Goal: Task Accomplishment & Management: Complete application form

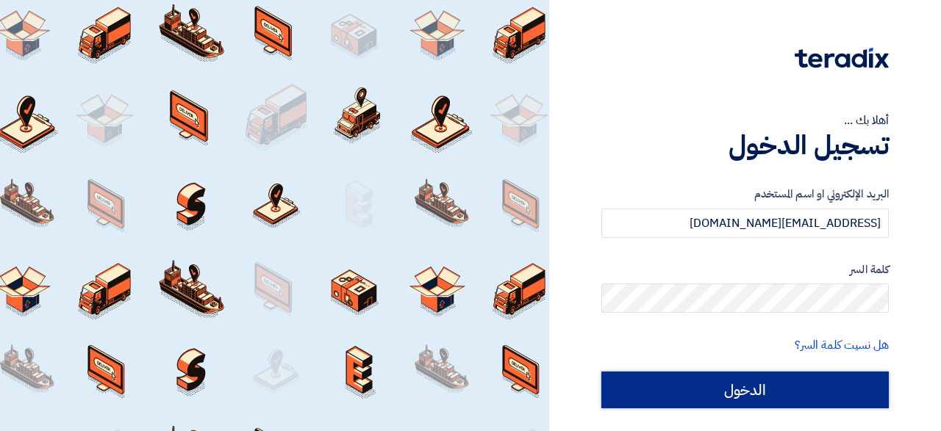
click at [797, 390] on input "الدخول" at bounding box center [744, 390] width 287 height 37
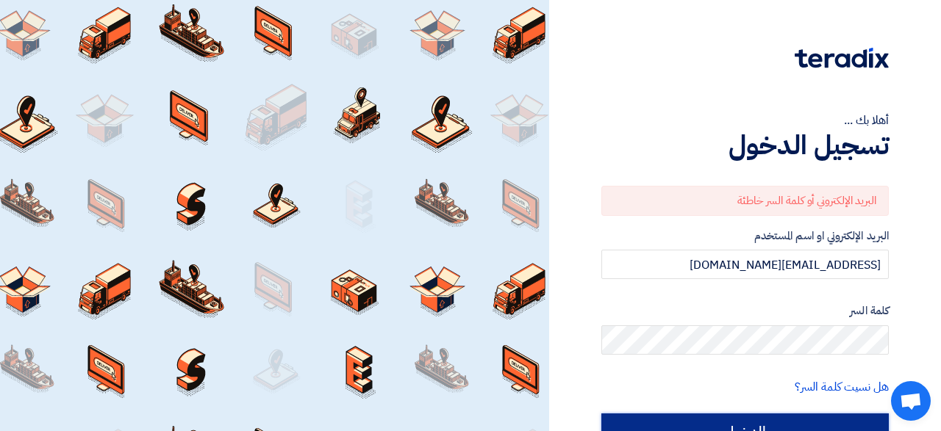
click at [744, 421] on input "الدخول" at bounding box center [744, 432] width 287 height 37
type input "Sign in"
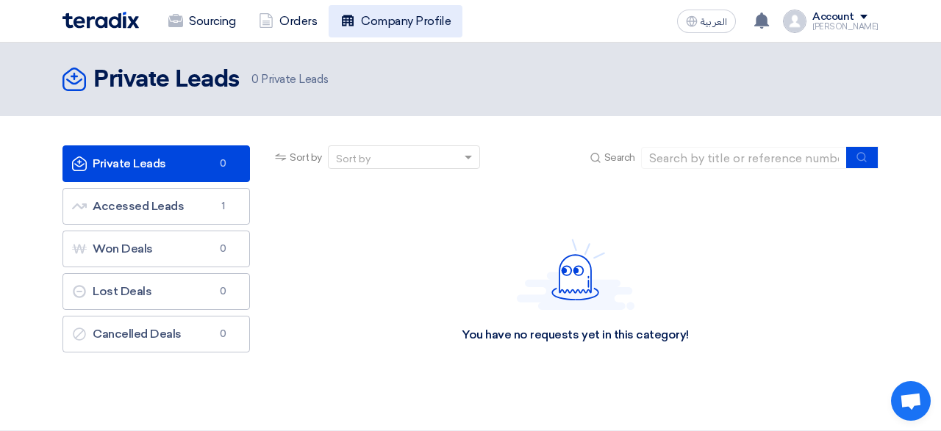
click at [378, 18] on link "Company Profile" at bounding box center [396, 21] width 134 height 32
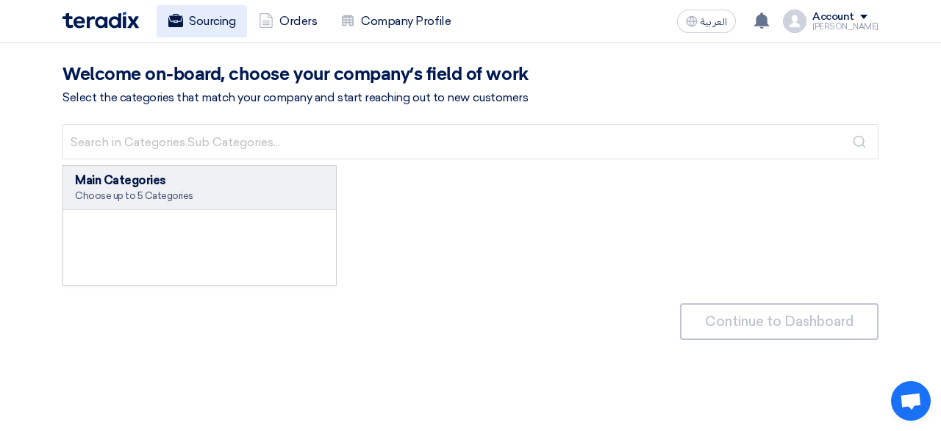
click at [204, 24] on link "Sourcing" at bounding box center [202, 21] width 90 height 32
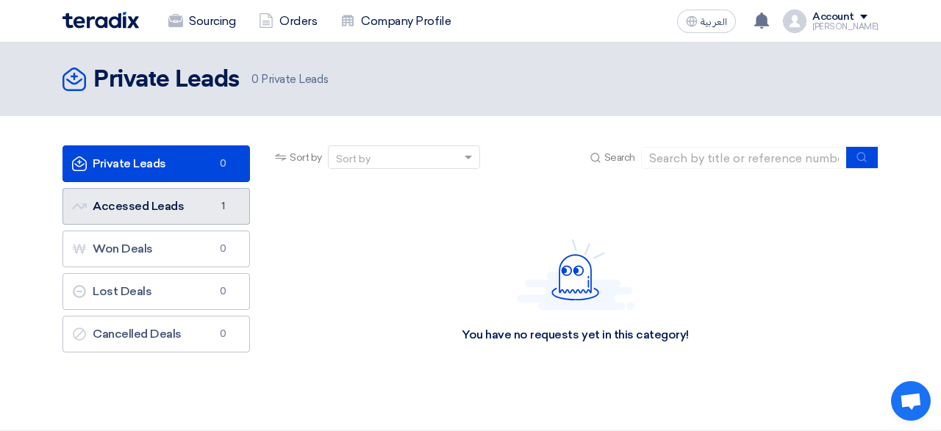
click at [134, 207] on link "Accessed Leads Accessed Leads 1" at bounding box center [155, 206] width 187 height 37
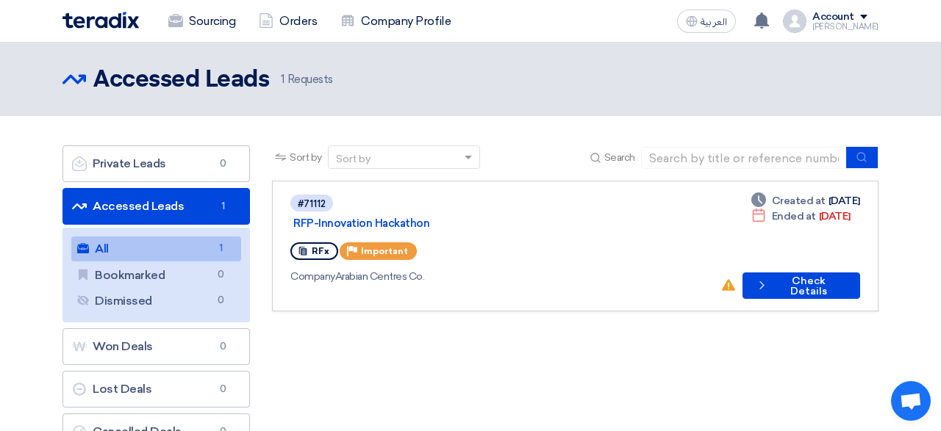
click at [612, 327] on div "Sort by Sort by Search Category Owner Type" at bounding box center [575, 302] width 628 height 312
click at [786, 273] on button "Check details Check Details" at bounding box center [801, 286] width 118 height 26
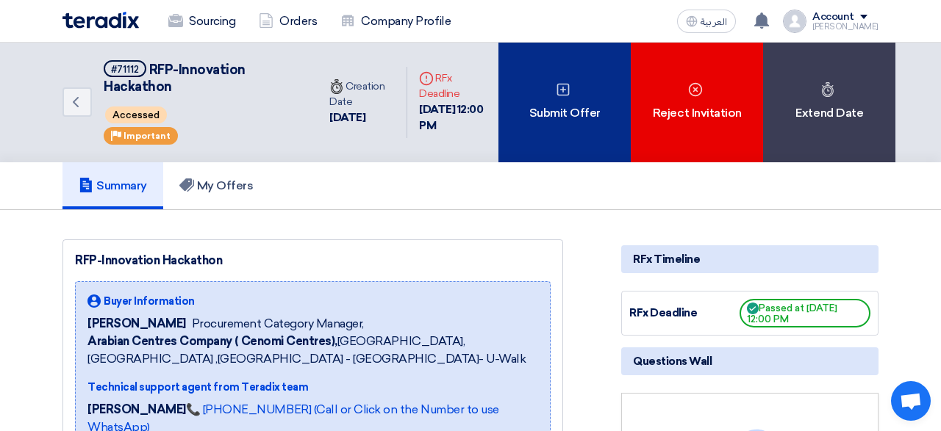
click at [572, 85] on div "Submit Offer" at bounding box center [564, 103] width 132 height 120
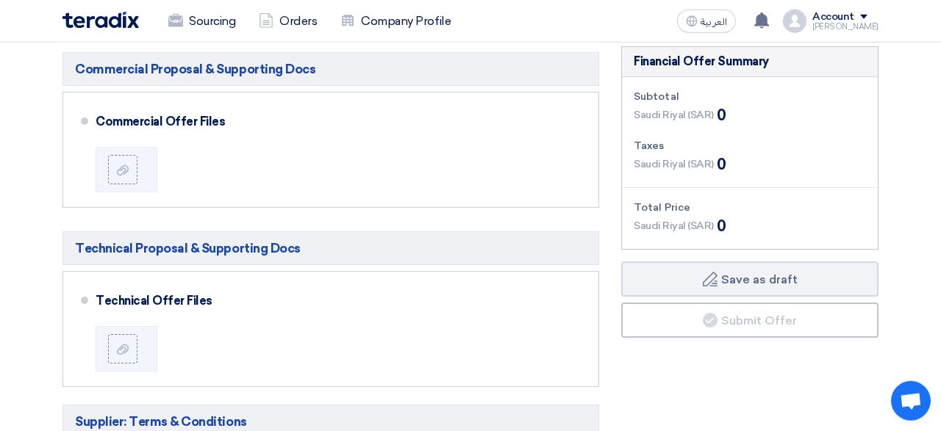
scroll to position [356, 0]
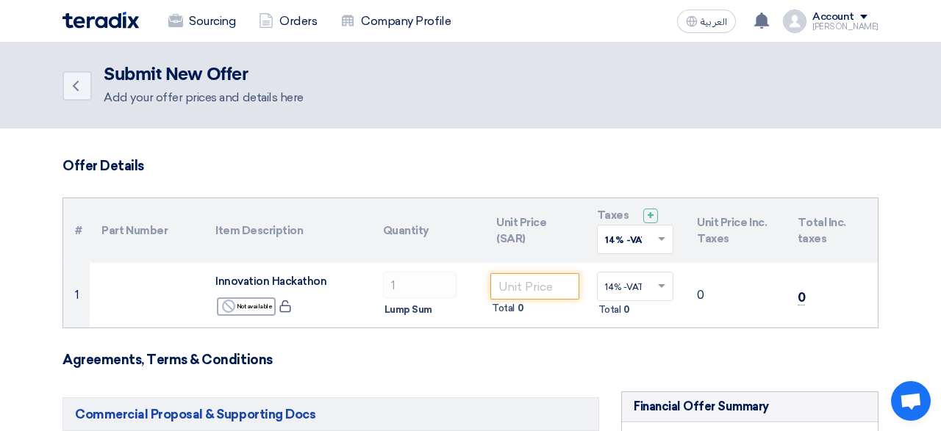
click at [368, 363] on h3 "Agreements, Terms & Conditions" at bounding box center [470, 360] width 816 height 16
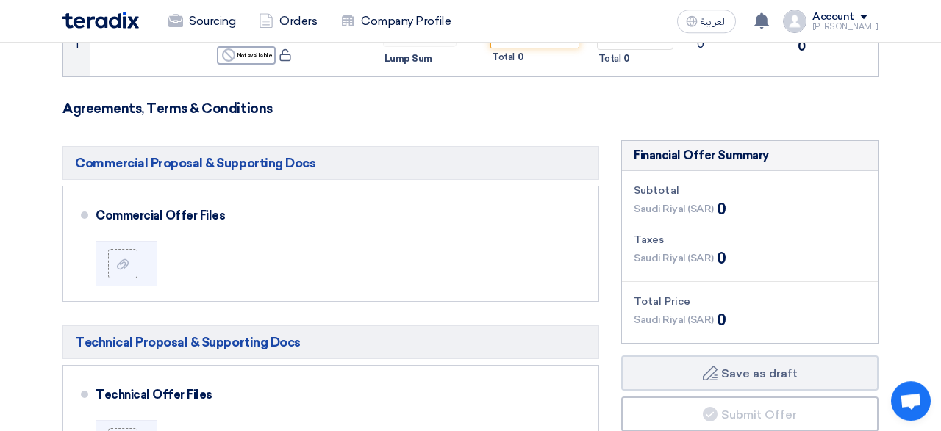
scroll to position [320, 0]
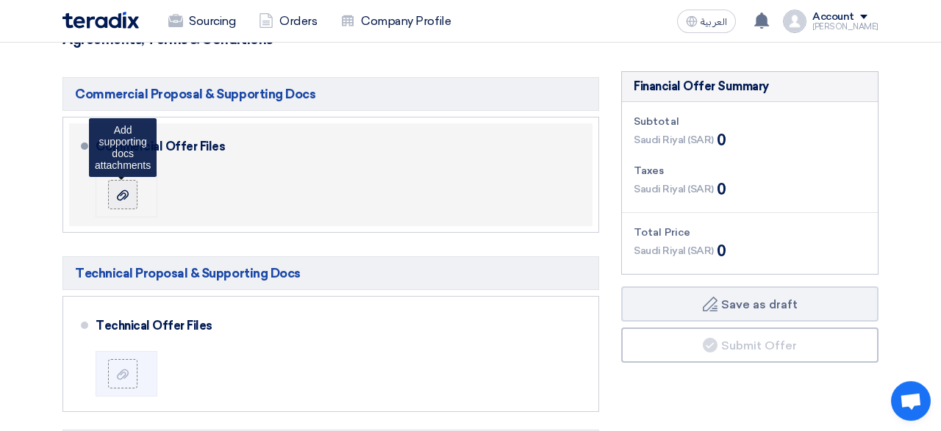
click at [120, 199] on use at bounding box center [123, 195] width 12 height 10
click at [0, 0] on input "file" at bounding box center [0, 0] width 0 height 0
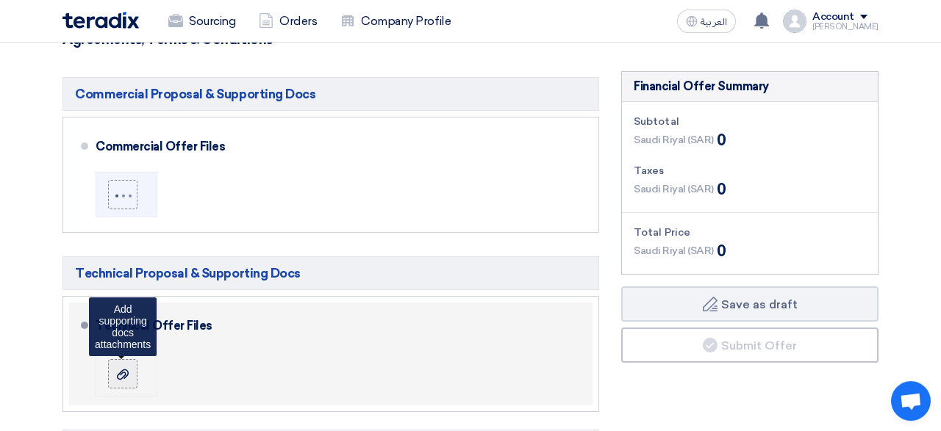
click at [122, 374] on icon at bounding box center [123, 375] width 12 height 12
click at [0, 0] on input "file" at bounding box center [0, 0] width 0 height 0
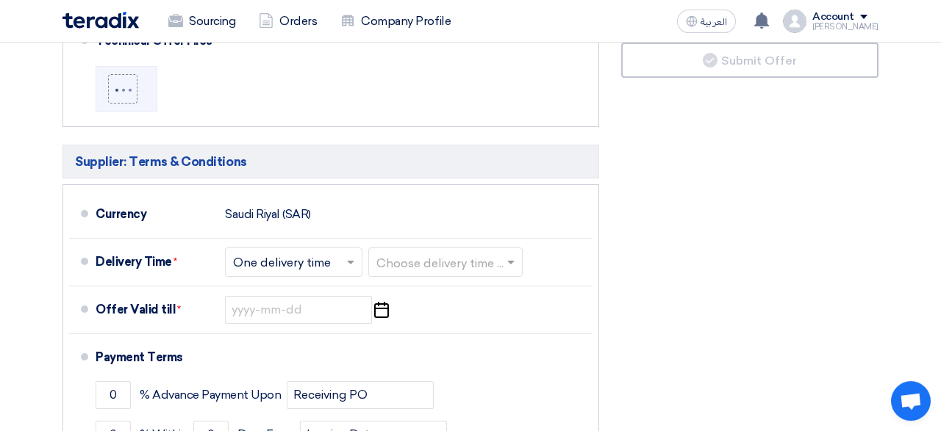
scroll to position [608, 0]
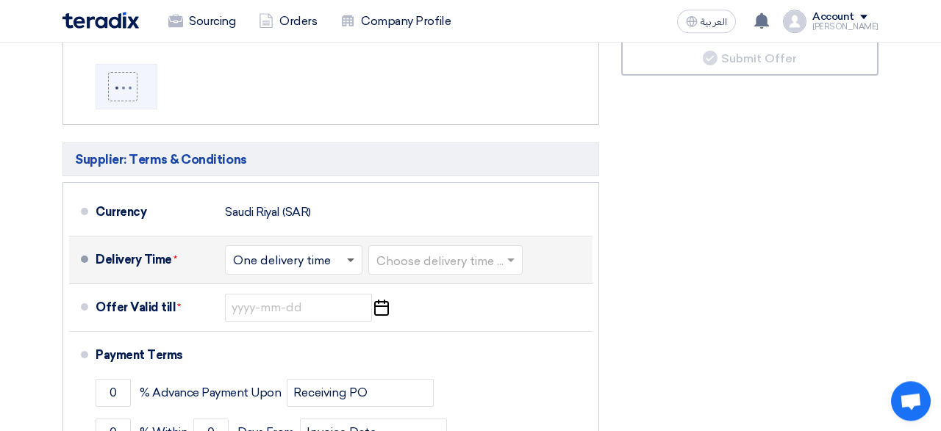
click at [353, 260] on span at bounding box center [350, 261] width 7 height 5
click at [353, 259] on span at bounding box center [350, 261] width 7 height 5
click at [514, 259] on span at bounding box center [510, 261] width 7 height 4
click at [514, 259] on span at bounding box center [510, 261] width 7 height 5
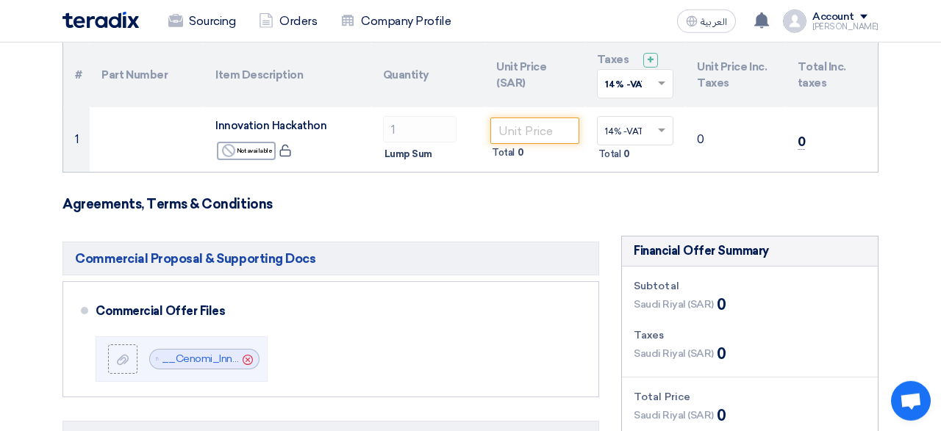
scroll to position [154, 0]
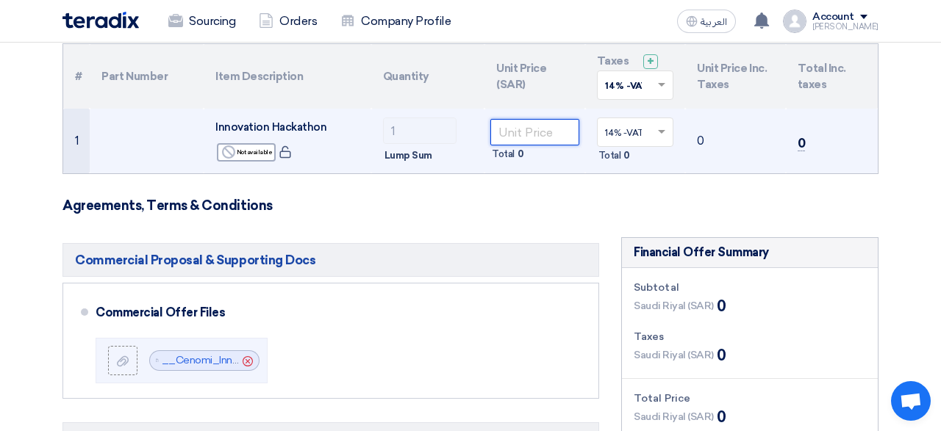
click at [525, 127] on input "number" at bounding box center [534, 132] width 89 height 26
type input "23"
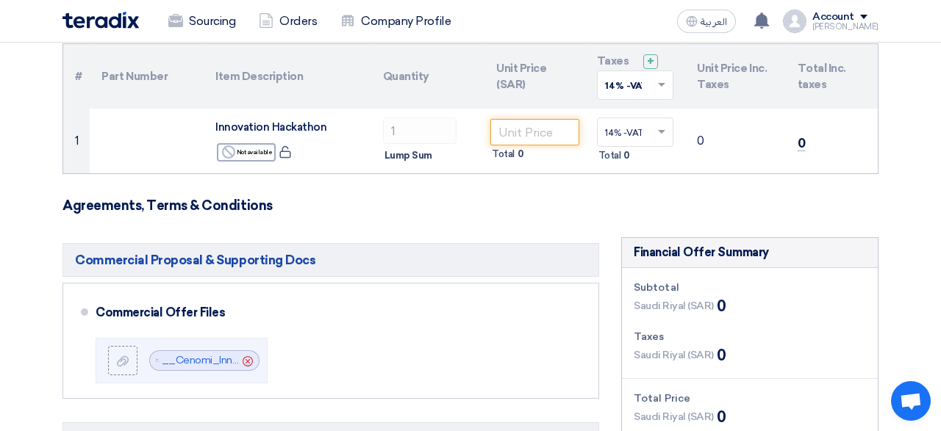
click at [569, 198] on h3 "Agreements, Terms & Conditions" at bounding box center [470, 206] width 816 height 16
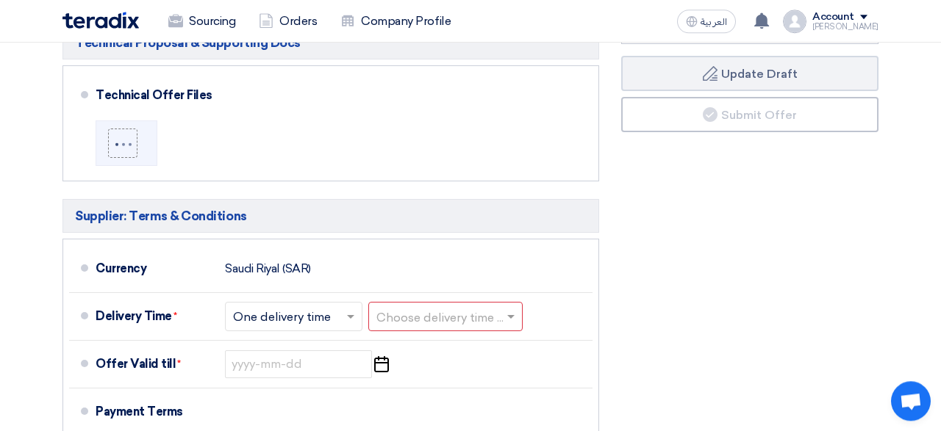
scroll to position [670, 0]
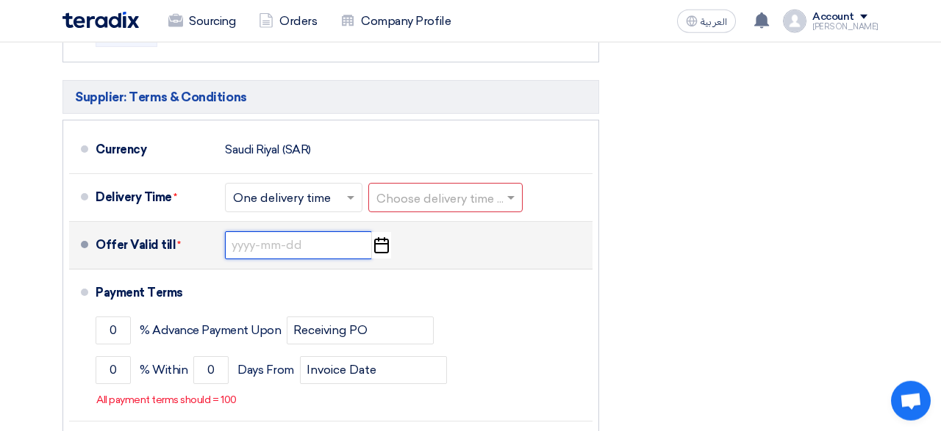
click at [261, 248] on input at bounding box center [298, 246] width 147 height 28
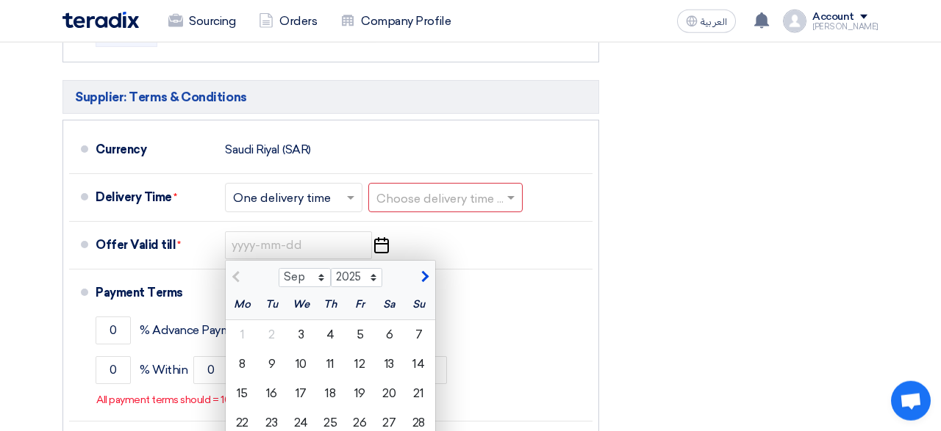
click at [754, 274] on div "Financial Offer Summary Subtotal Saudi Riyal (SAR) 0 Taxes Saudi Riyal (SAR)" at bounding box center [749, 113] width 279 height 785
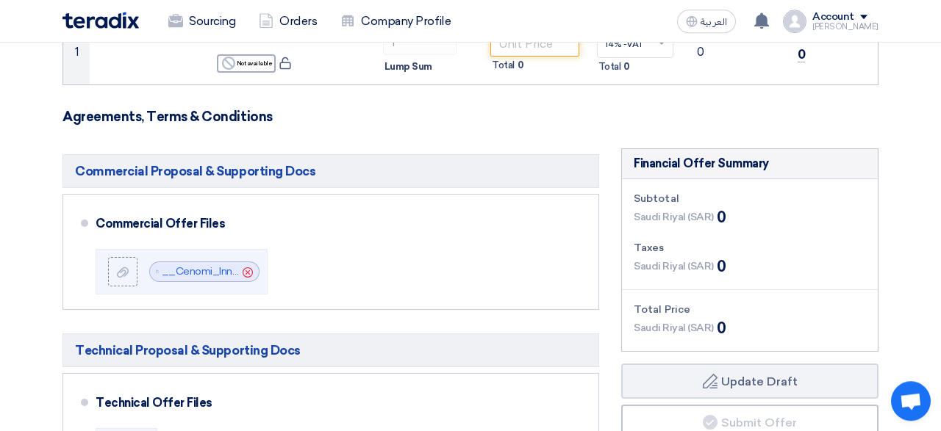
scroll to position [243, 0]
click at [817, 122] on h3 "Agreements, Terms & Conditions" at bounding box center [470, 118] width 816 height 16
click at [652, 219] on span "Saudi Riyal (SAR)" at bounding box center [674, 217] width 80 height 15
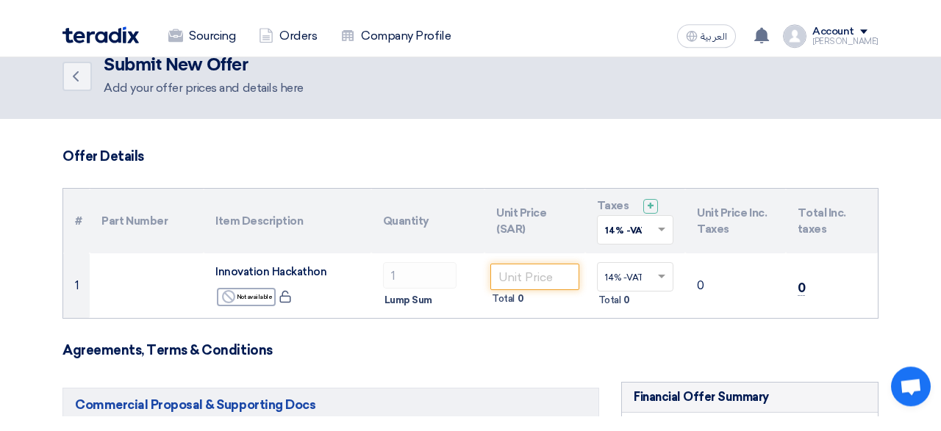
scroll to position [24, 0]
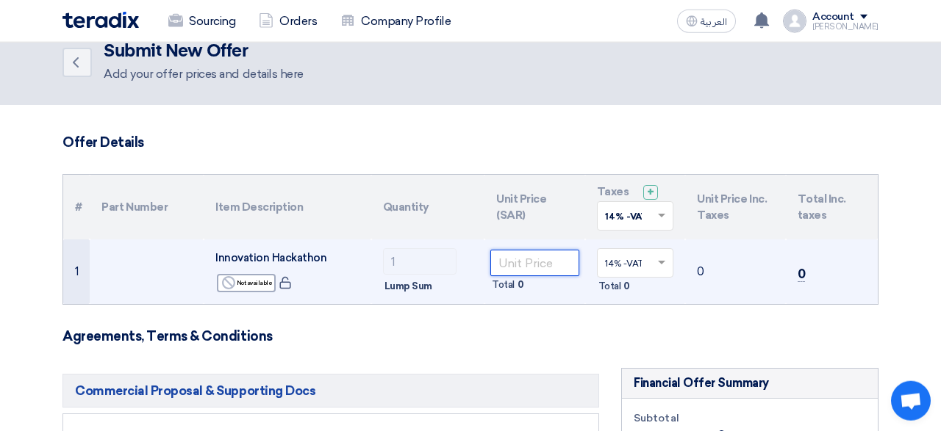
scroll to position [24, 0]
click at [551, 263] on input "number" at bounding box center [534, 262] width 89 height 26
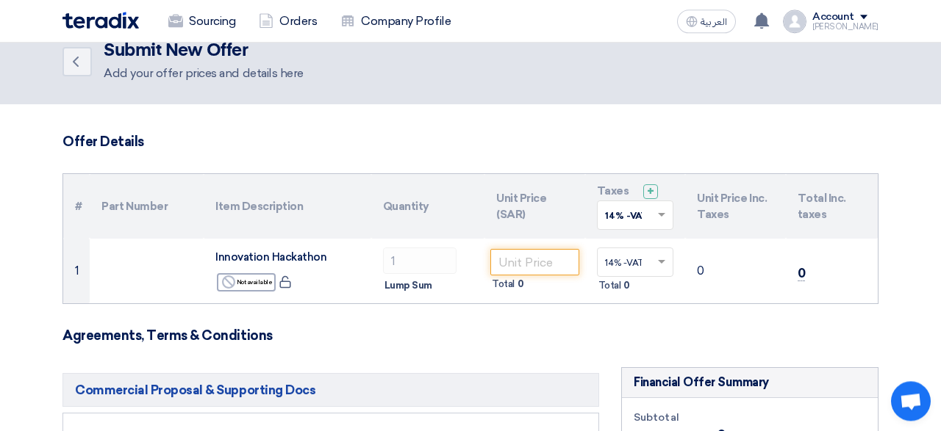
click at [548, 337] on h3 "Agreements, Terms & Conditions" at bounding box center [470, 336] width 816 height 16
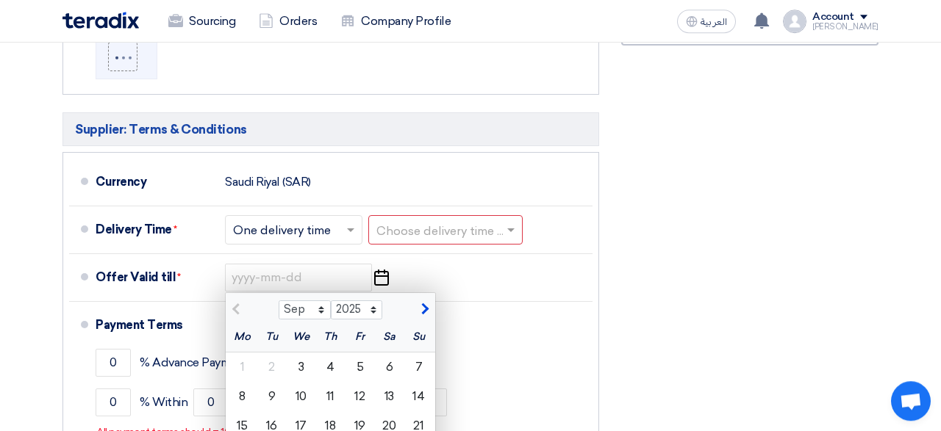
scroll to position [638, 0]
click at [764, 357] on div "Financial Offer Summary Subtotal Saudi Riyal (SAR) 0 Taxes Saudi Riyal (SAR)" at bounding box center [749, 146] width 279 height 785
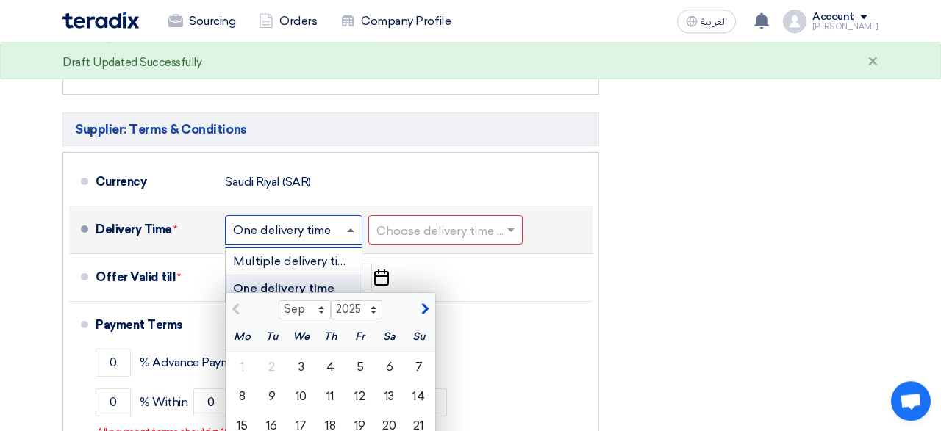
click at [352, 231] on span at bounding box center [352, 230] width 18 height 15
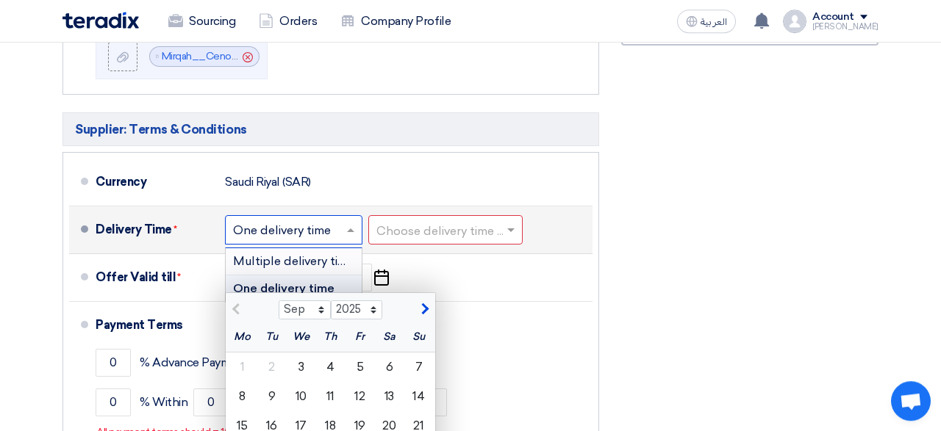
click at [331, 259] on span "Multiple delivery times" at bounding box center [296, 261] width 127 height 14
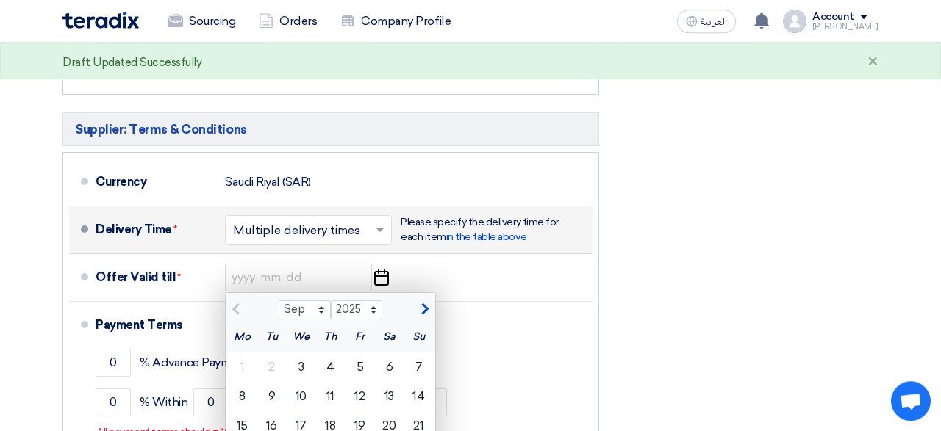
click at [665, 276] on div "Financial Offer Summary Subtotal Saudi Riyal (SAR) 0 Taxes Saudi Riyal (SAR)" at bounding box center [749, 146] width 279 height 785
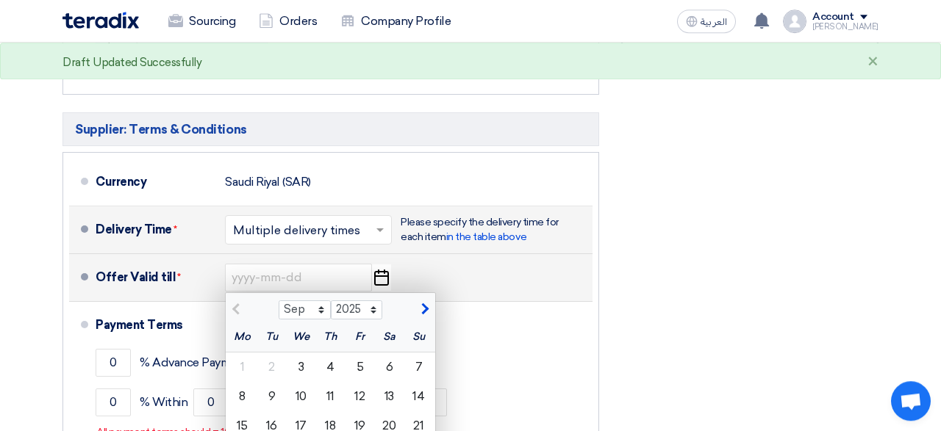
click at [426, 306] on span "button" at bounding box center [423, 309] width 8 height 13
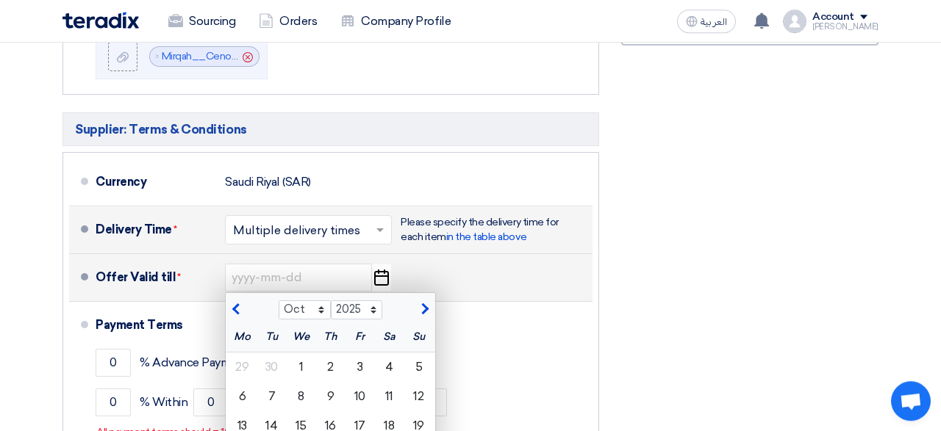
click at [241, 303] on span "button" at bounding box center [238, 309] width 8 height 13
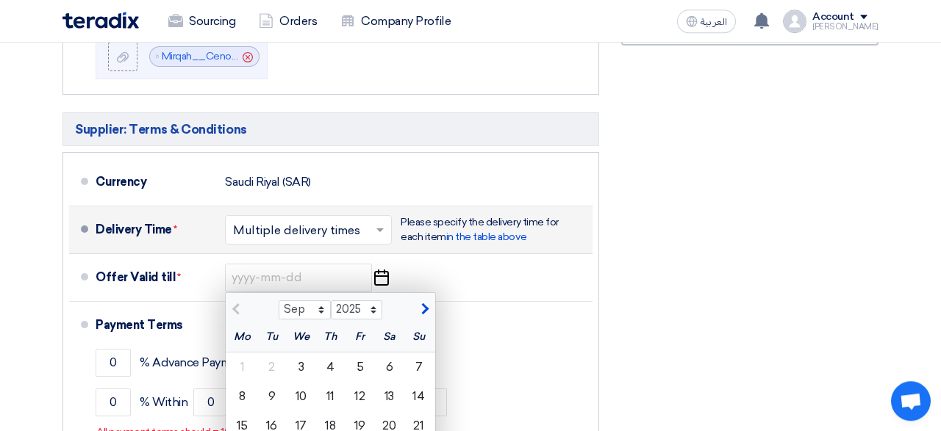
click at [664, 281] on div "Financial Offer Summary Subtotal Saudi Riyal (SAR) 0 Taxes Saudi Riyal (SAR)" at bounding box center [749, 146] width 279 height 785
click at [489, 238] on span "in the table above" at bounding box center [486, 237] width 80 height 12
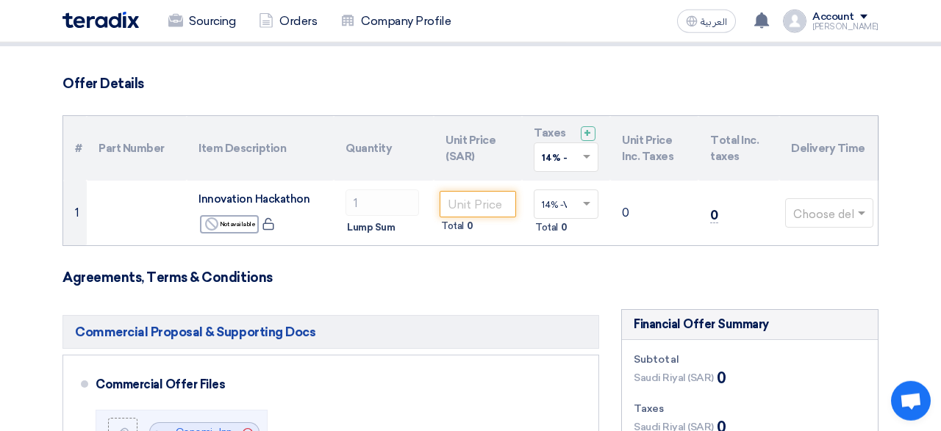
scroll to position [79, 0]
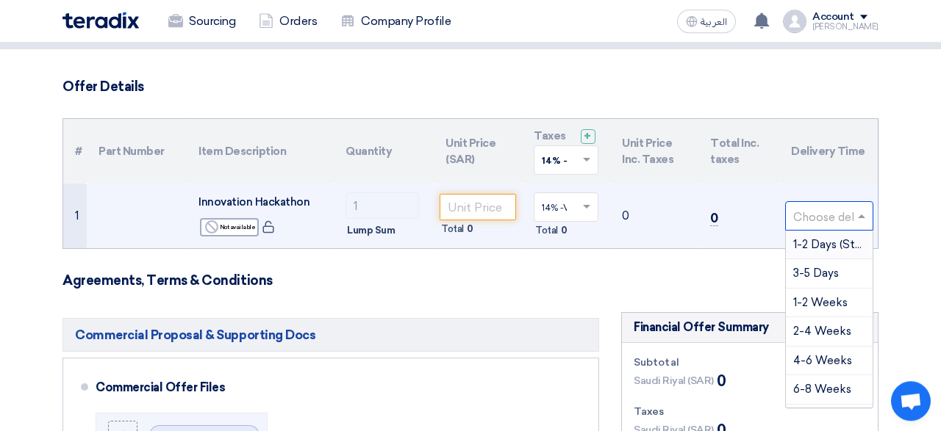
click at [819, 218] on input "text" at bounding box center [821, 217] width 57 height 24
click at [830, 277] on span "3-5 Days" at bounding box center [816, 273] width 46 height 13
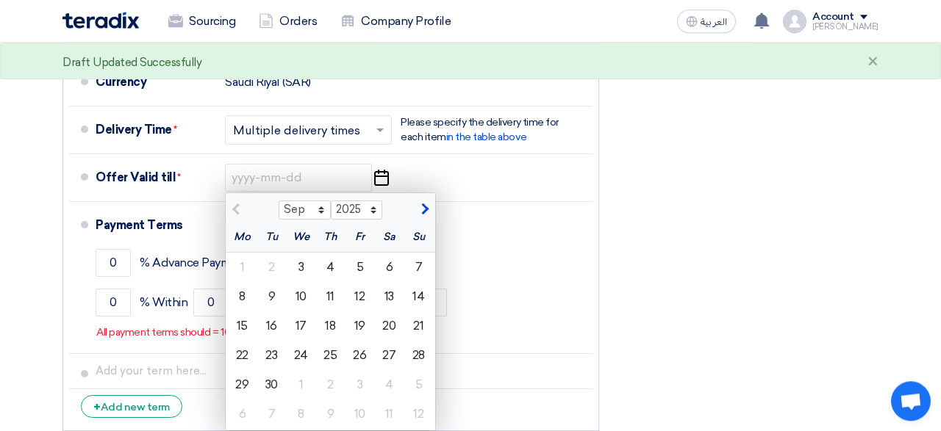
scroll to position [757, 0]
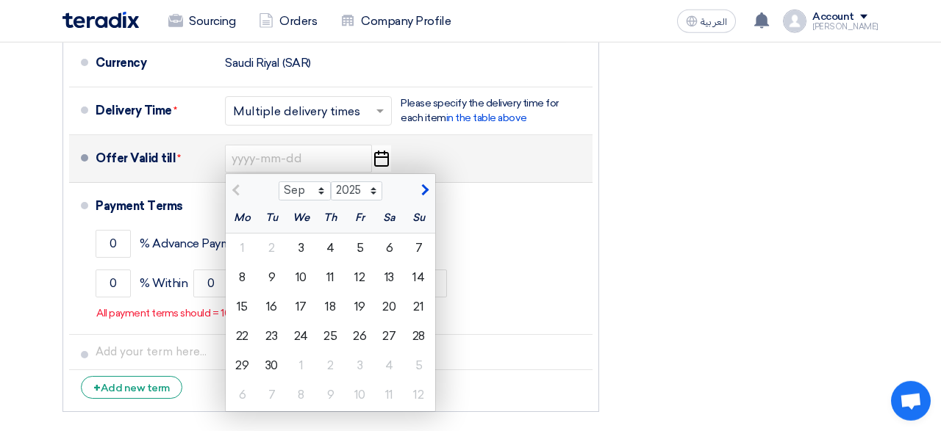
click at [428, 191] on button "button" at bounding box center [423, 189] width 24 height 15
select select "10"
click at [362, 245] on div "3" at bounding box center [359, 248] width 29 height 29
type input "10/3/2025"
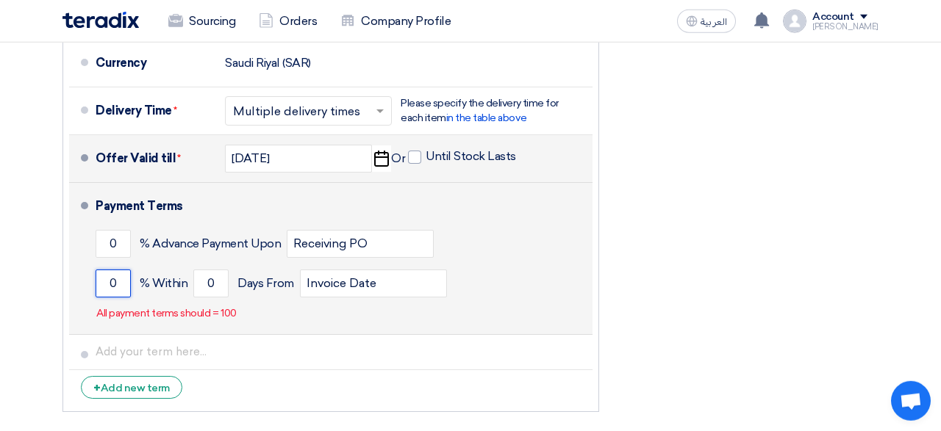
click at [106, 285] on input "0" at bounding box center [113, 284] width 35 height 28
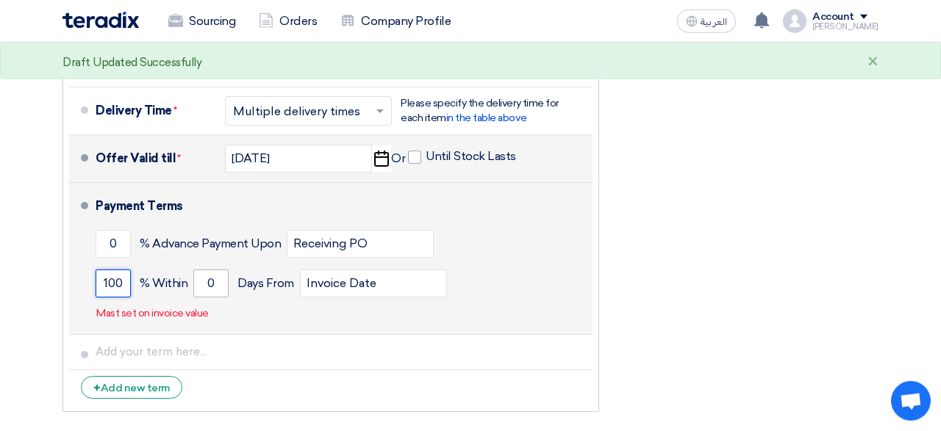
type input "100"
click at [204, 281] on input "0" at bounding box center [210, 284] width 35 height 28
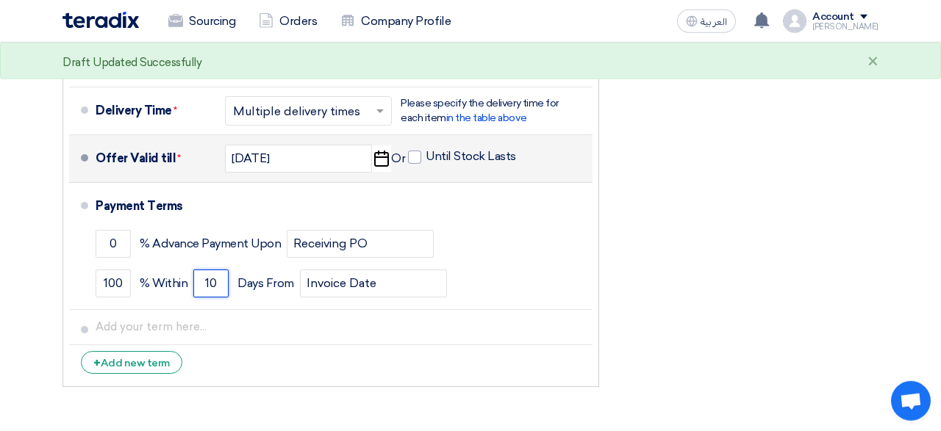
type input "10"
click at [768, 276] on div "Financial Offer Summary Subtotal Saudi Riyal (SAR) 0 Taxes Saudi Riyal (SAR)" at bounding box center [749, 15] width 279 height 760
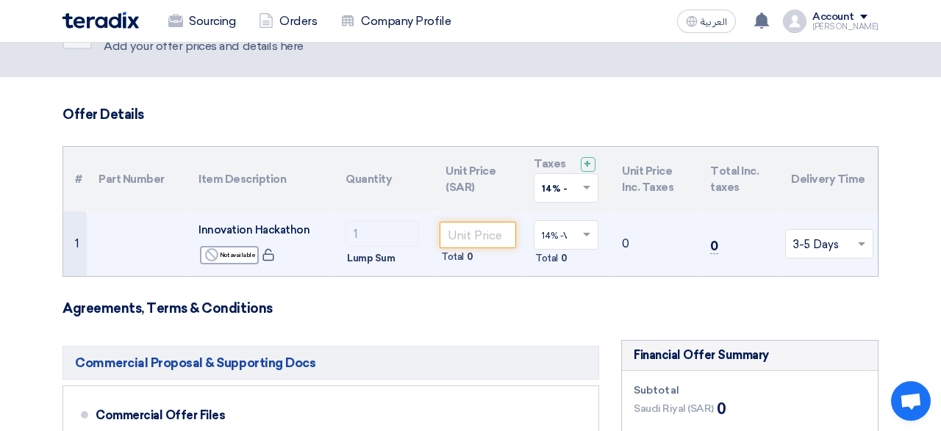
scroll to position [50, 0]
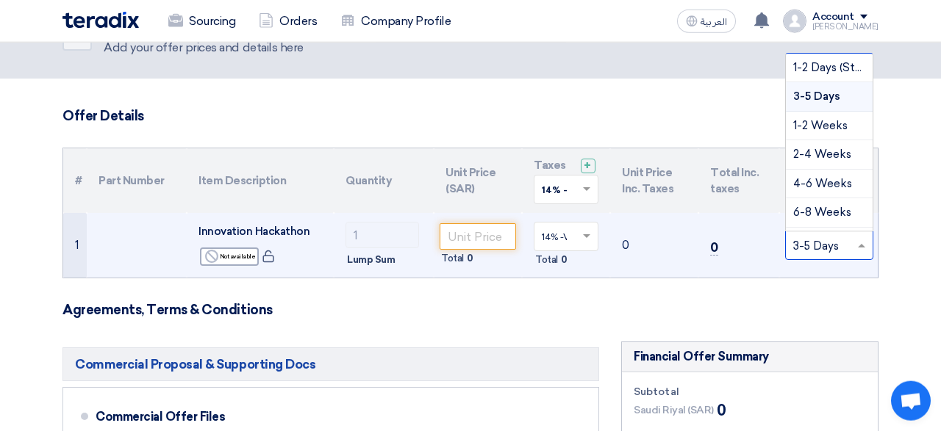
click at [865, 245] on span at bounding box center [863, 245] width 18 height 17
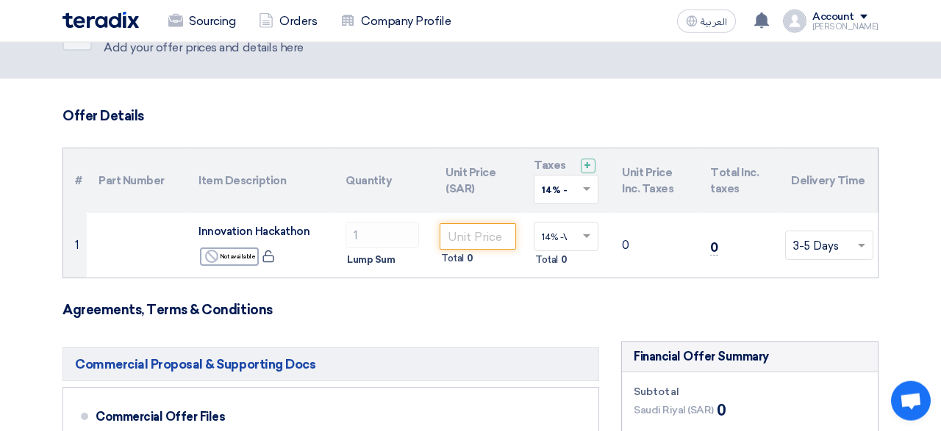
click at [816, 312] on h3 "Agreements, Terms & Conditions" at bounding box center [470, 310] width 816 height 16
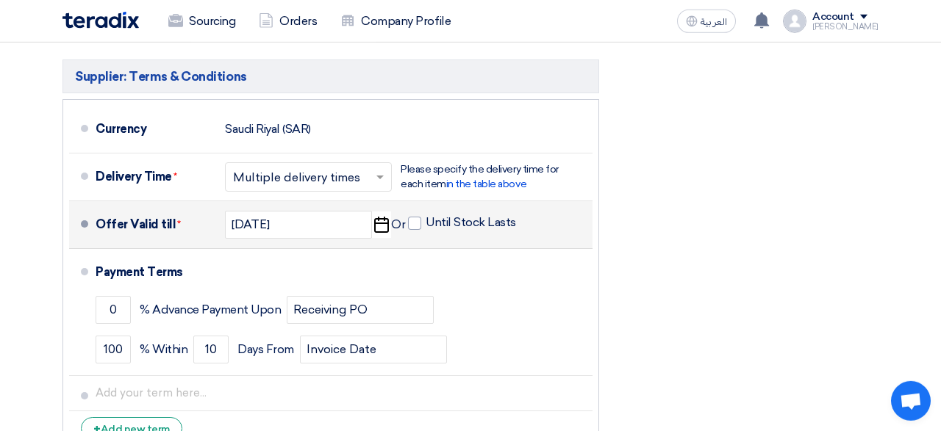
scroll to position [661, 0]
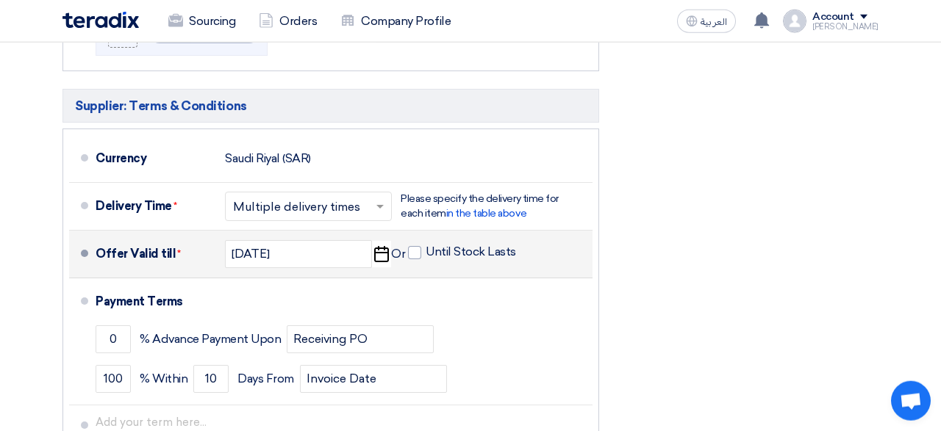
click at [790, 140] on div "Financial Offer Summary Subtotal Saudi Riyal (SAR) 0 Taxes Saudi Riyal (SAR)" at bounding box center [749, 110] width 279 height 760
click at [773, 231] on div "Financial Offer Summary Subtotal Saudi Riyal (SAR) 0 Taxes Saudi Riyal (SAR)" at bounding box center [749, 110] width 279 height 760
click at [796, 281] on div "Financial Offer Summary Subtotal Saudi Riyal (SAR) 0 Taxes Saudi Riyal (SAR)" at bounding box center [749, 110] width 279 height 760
click at [799, 323] on div "Financial Offer Summary Subtotal Saudi Riyal (SAR) 0 Taxes Saudi Riyal (SAR)" at bounding box center [749, 110] width 279 height 760
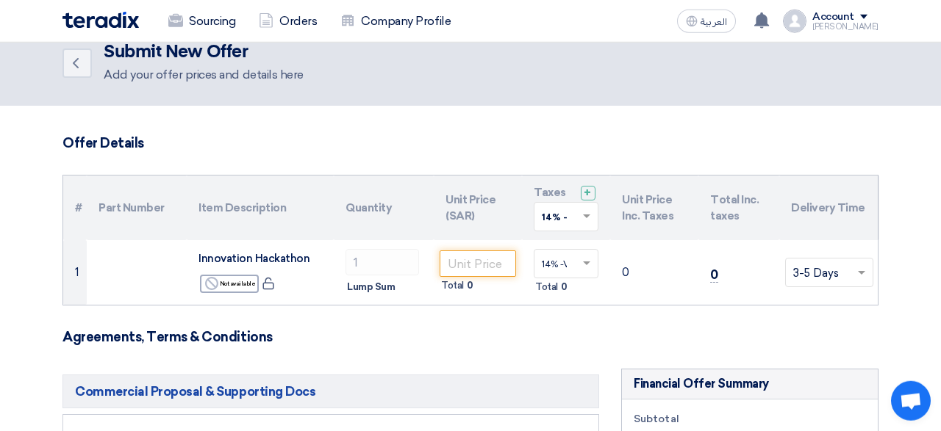
scroll to position [0, 0]
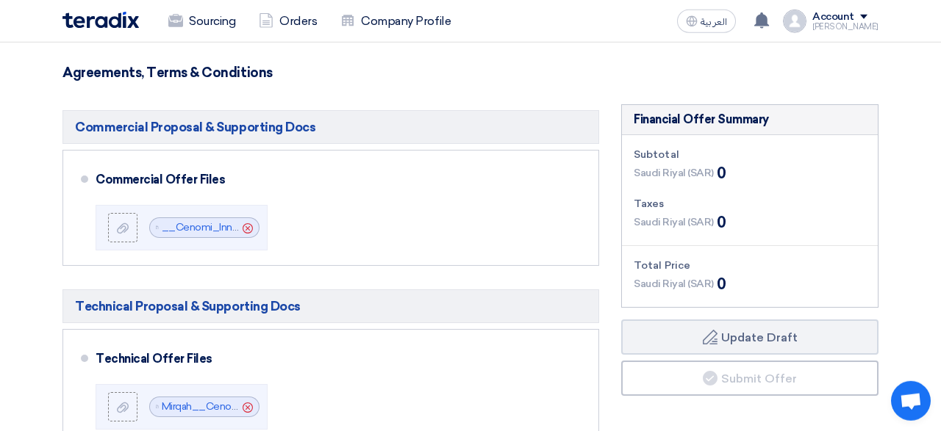
scroll to position [273, 0]
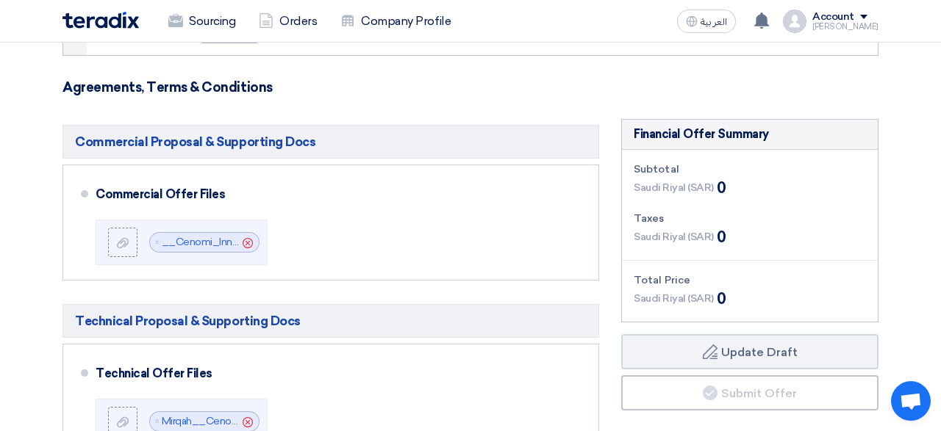
click at [661, 183] on span "Saudi Riyal (SAR)" at bounding box center [674, 187] width 80 height 15
click at [565, 87] on h3 "Agreements, Terms & Conditions" at bounding box center [470, 87] width 816 height 16
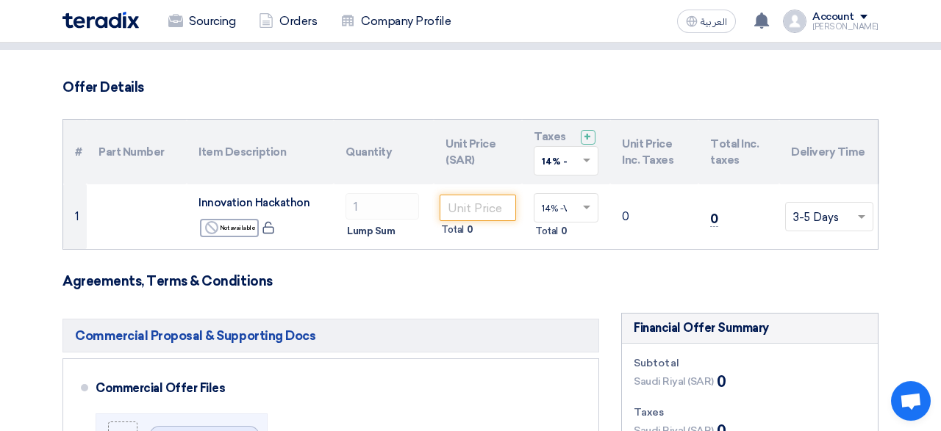
scroll to position [78, 0]
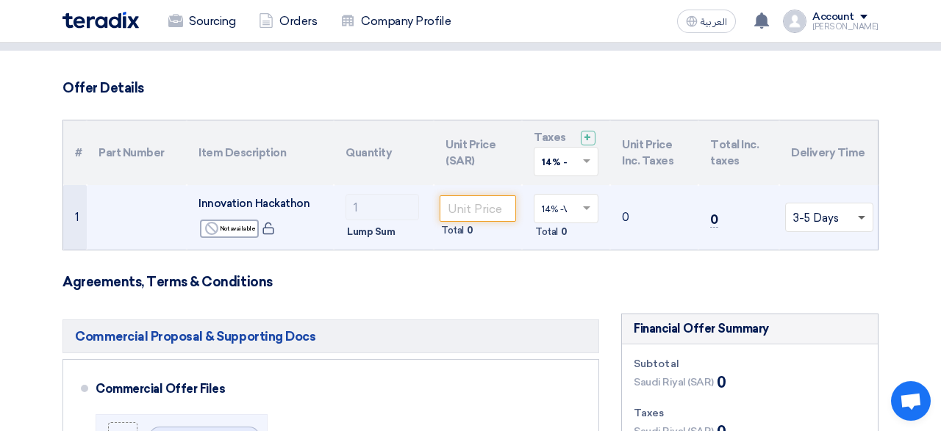
click at [862, 216] on span at bounding box center [861, 218] width 7 height 5
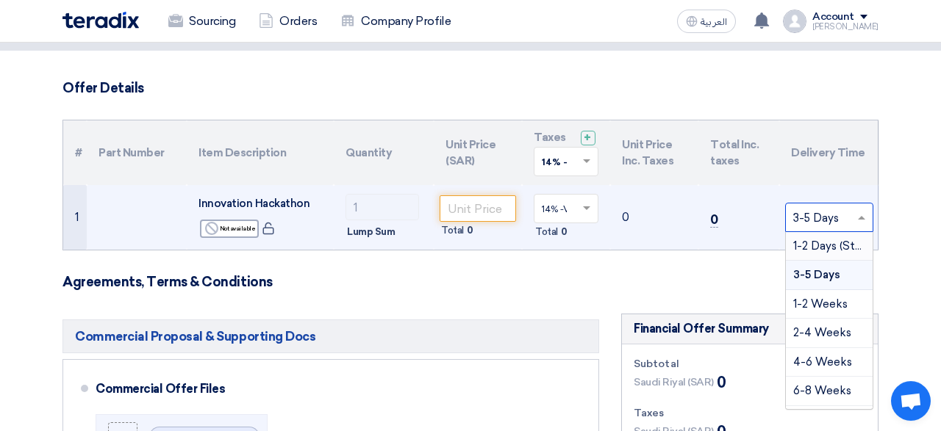
click at [823, 240] on span "1-2 Days (Stock)" at bounding box center [835, 246] width 85 height 13
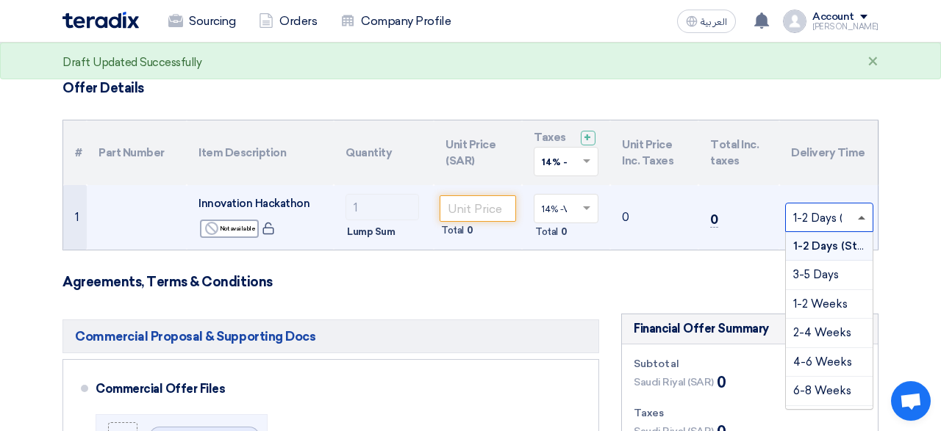
click at [862, 216] on span at bounding box center [861, 218] width 7 height 4
click at [850, 245] on span "1-2 Days (Stock)" at bounding box center [836, 246] width 87 height 13
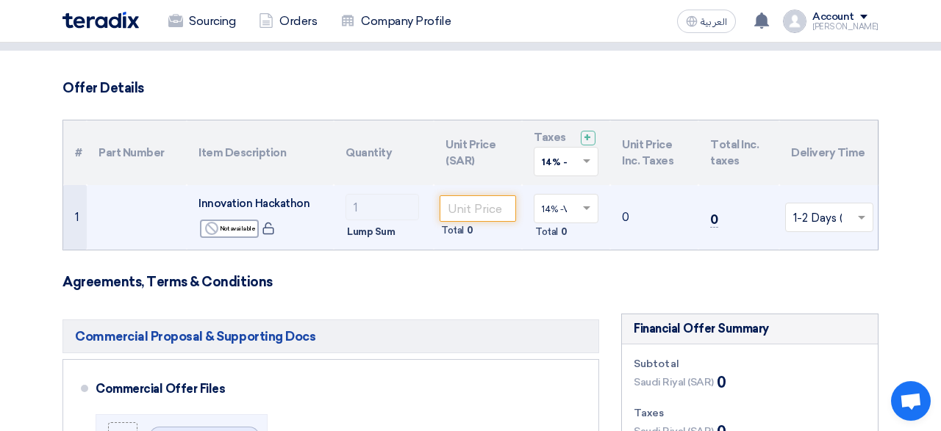
click at [814, 218] on input "text" at bounding box center [821, 219] width 57 height 24
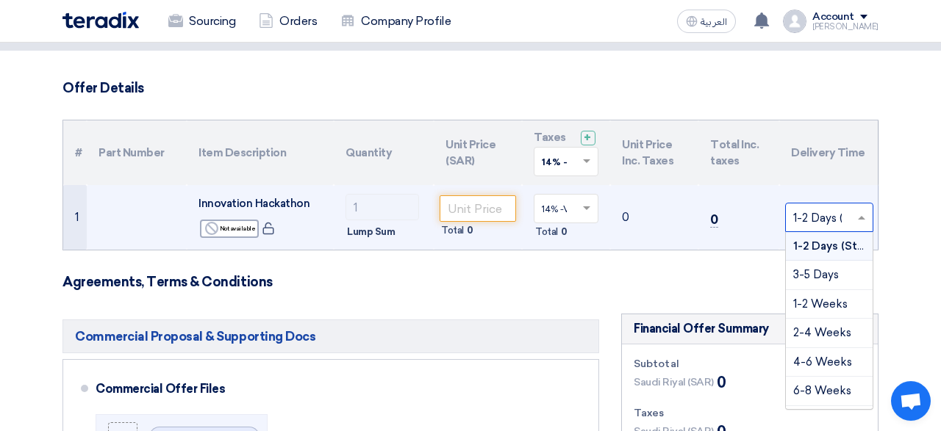
click at [824, 241] on span "1-2 Days (Stock)" at bounding box center [836, 246] width 87 height 13
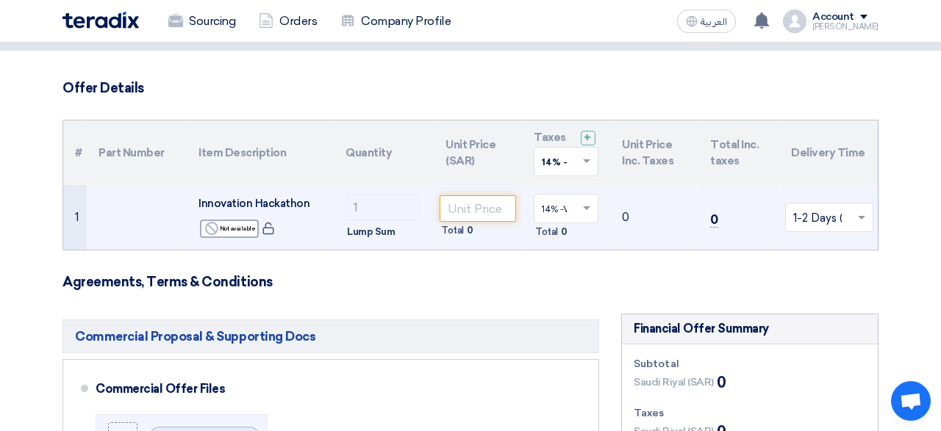
click at [659, 211] on td "0" at bounding box center [654, 217] width 88 height 65
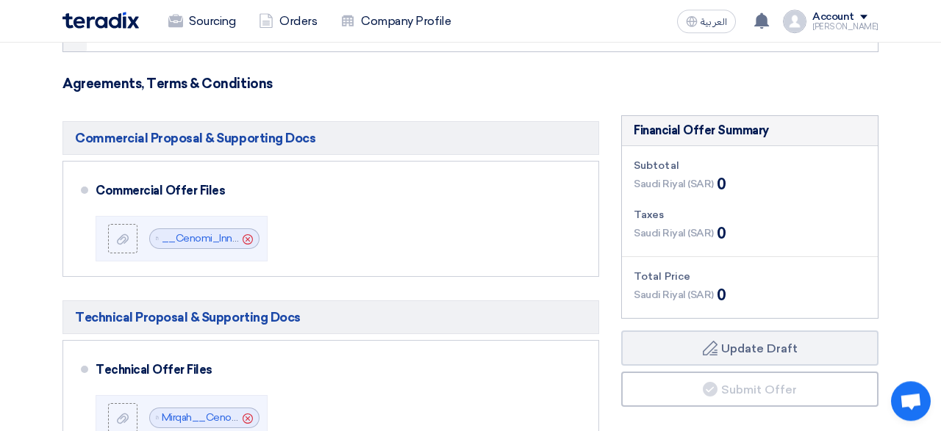
scroll to position [269, 0]
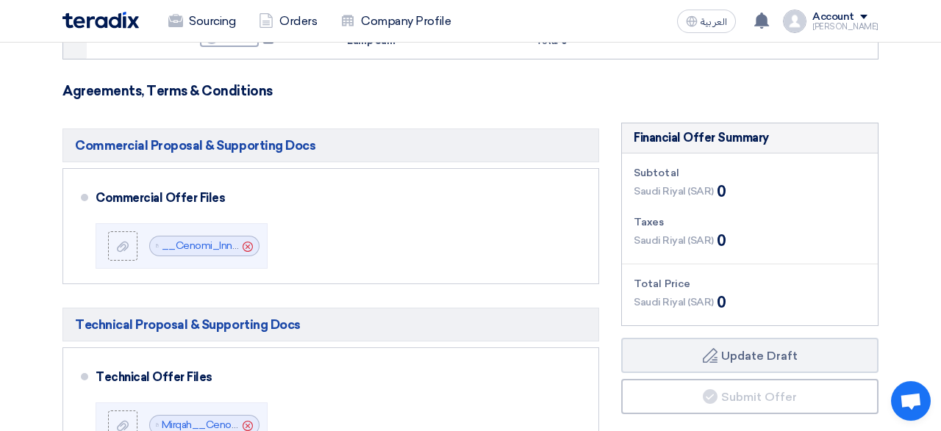
click at [498, 98] on form "Offer Details # Part Number Item Description Quantity Unit Price (SAR) Taxes + …" at bounding box center [470, 386] width 816 height 994
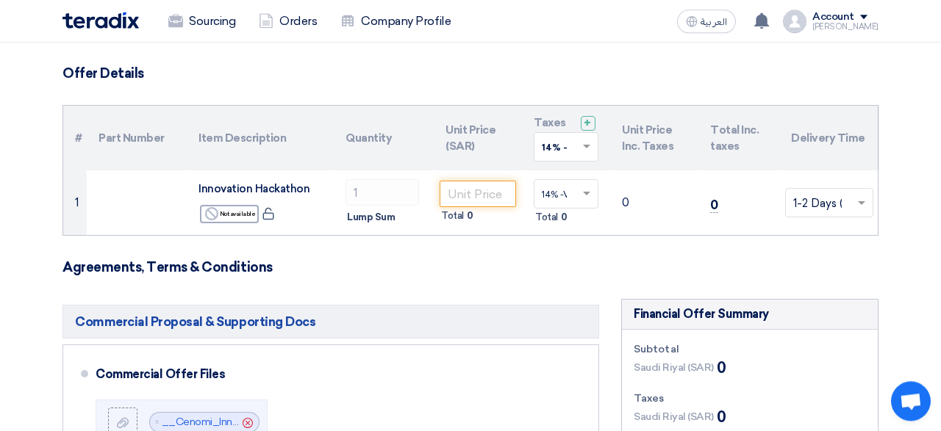
scroll to position [93, 0]
click at [495, 269] on h3 "Agreements, Terms & Conditions" at bounding box center [470, 267] width 816 height 16
click at [493, 273] on h3 "Agreements, Terms & Conditions" at bounding box center [470, 267] width 816 height 16
click at [639, 154] on th "Unit Price Inc. Taxes" at bounding box center [654, 138] width 88 height 65
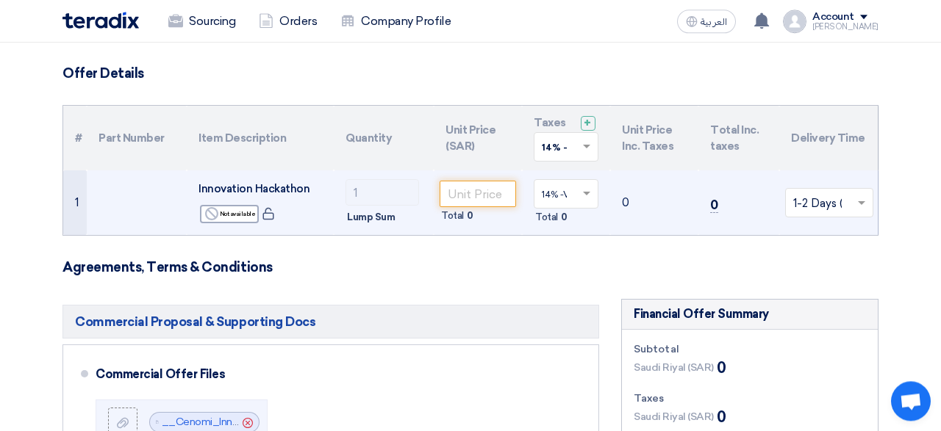
click at [623, 204] on td "0" at bounding box center [654, 203] width 88 height 65
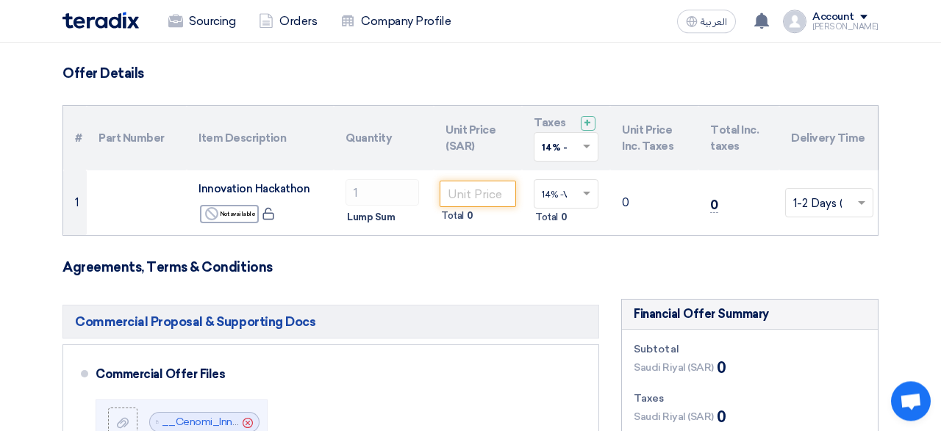
click at [561, 266] on h3 "Agreements, Terms & Conditions" at bounding box center [470, 267] width 816 height 16
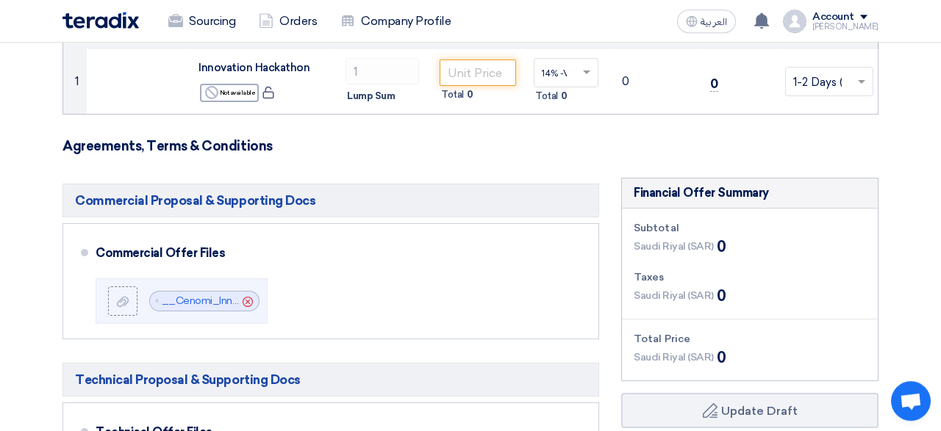
scroll to position [215, 0]
click at [666, 244] on span "Saudi Riyal (SAR)" at bounding box center [674, 245] width 80 height 15
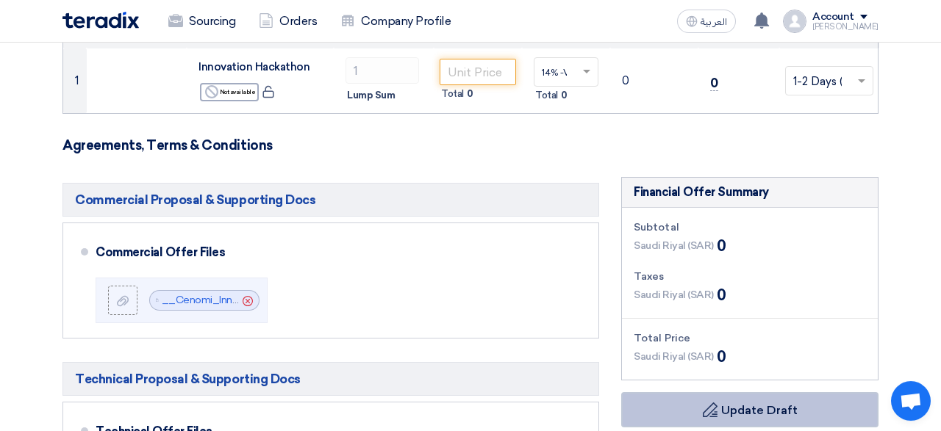
click at [673, 411] on button "Draft Update Draft" at bounding box center [749, 409] width 257 height 35
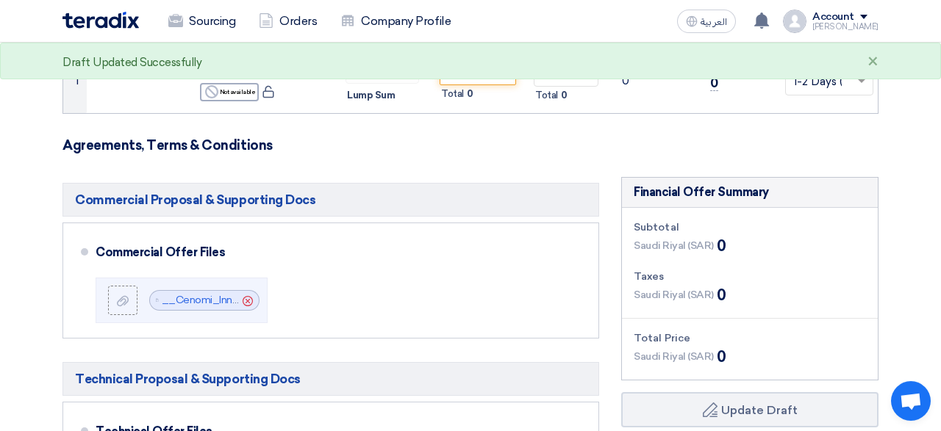
click at [530, 148] on h3 "Agreements, Terms & Conditions" at bounding box center [470, 145] width 816 height 16
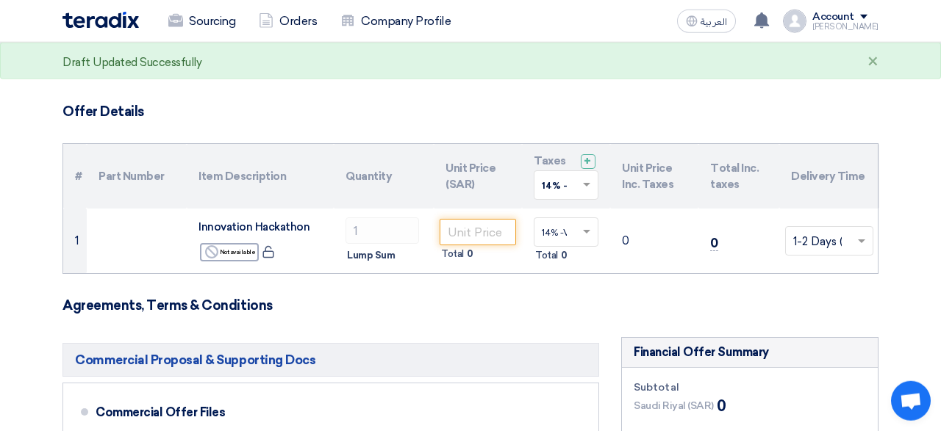
scroll to position [18, 0]
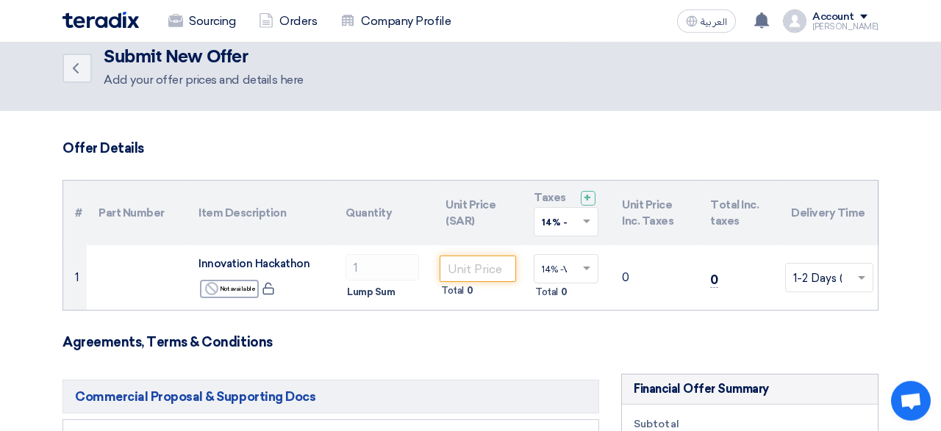
click at [401, 340] on h3 "Agreements, Terms & Conditions" at bounding box center [470, 342] width 816 height 16
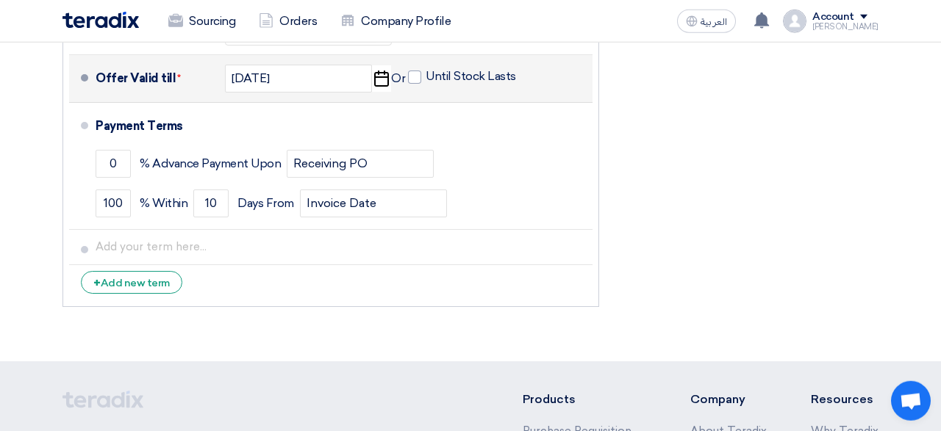
scroll to position [839, 0]
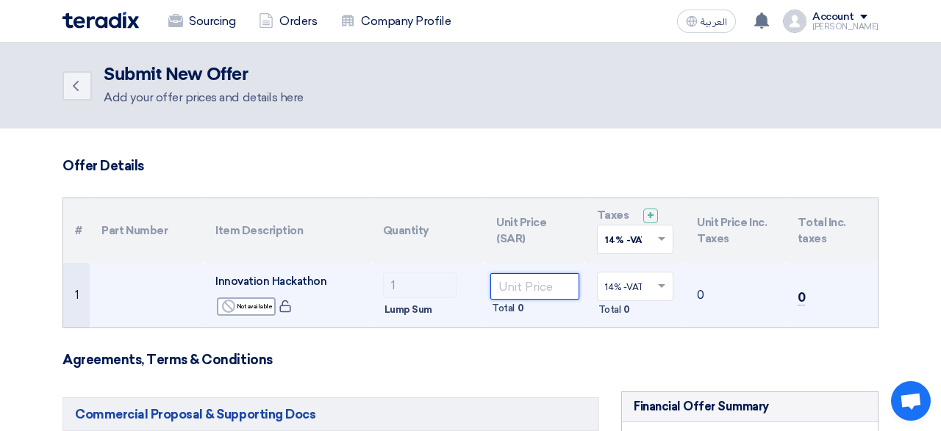
click at [544, 291] on input "number" at bounding box center [534, 286] width 89 height 26
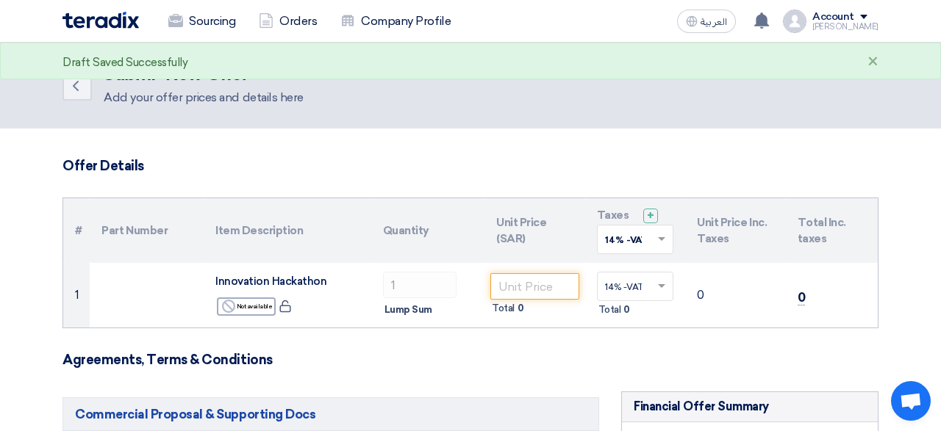
click at [549, 361] on h3 "Agreements, Terms & Conditions" at bounding box center [470, 360] width 816 height 16
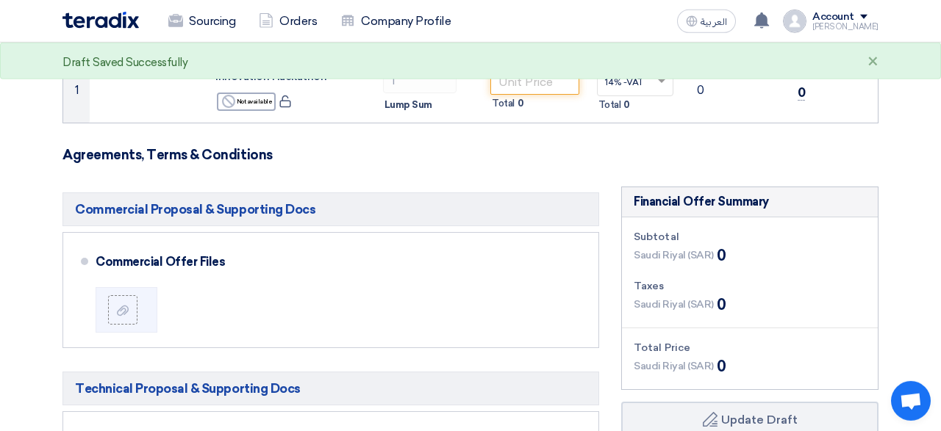
scroll to position [268, 0]
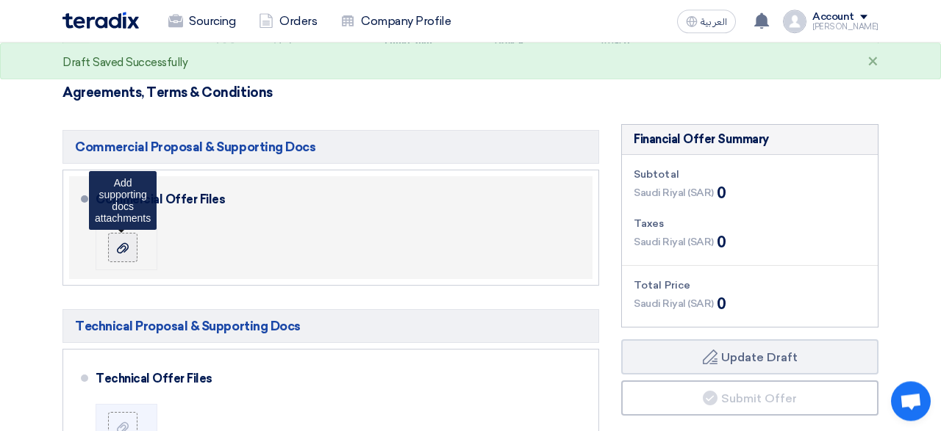
click at [118, 240] on div at bounding box center [123, 247] width 18 height 15
click at [0, 0] on input "file" at bounding box center [0, 0] width 0 height 0
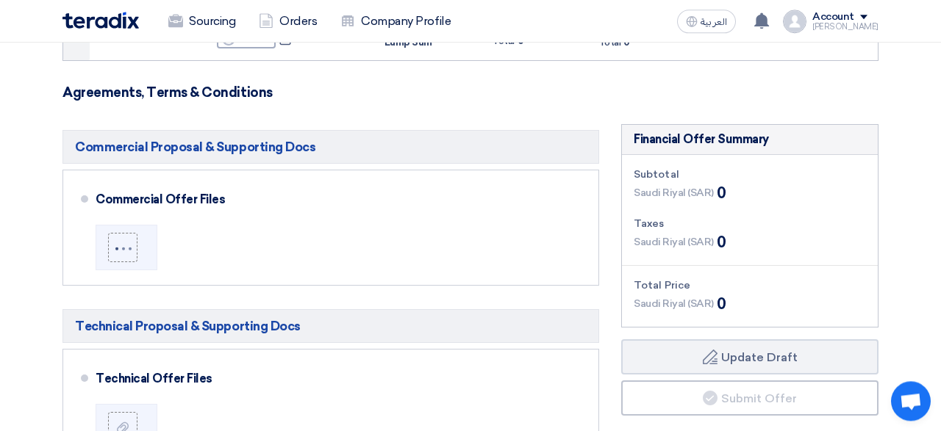
click at [12, 303] on section "Offer Details # Part Number Item Description Quantity Unit Price (SAR) Taxes + …" at bounding box center [470, 408] width 941 height 1095
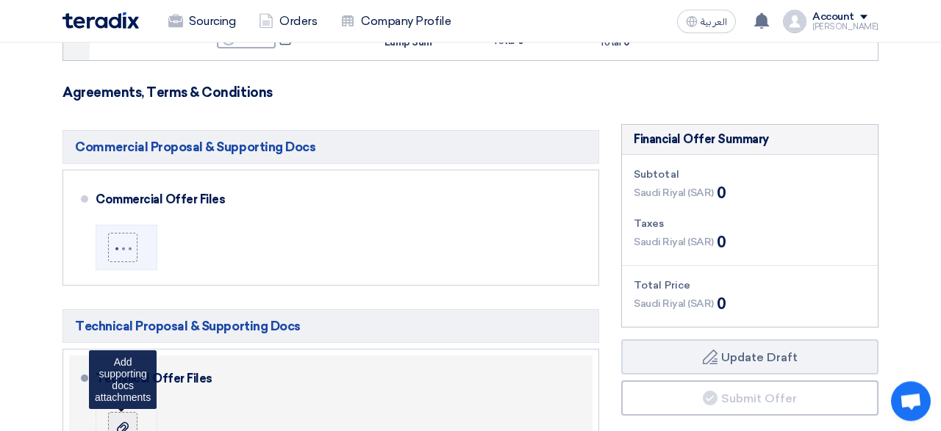
click at [118, 420] on div at bounding box center [123, 427] width 18 height 15
click at [0, 0] on input "file" at bounding box center [0, 0] width 0 height 0
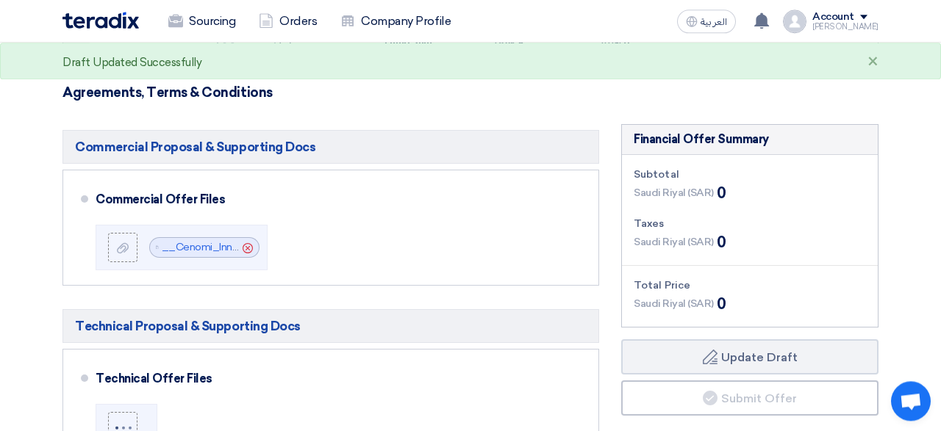
click at [15, 280] on section "Offer Details # Part Number Item Description Quantity Unit Price (SAR) Taxes + …" at bounding box center [470, 408] width 941 height 1095
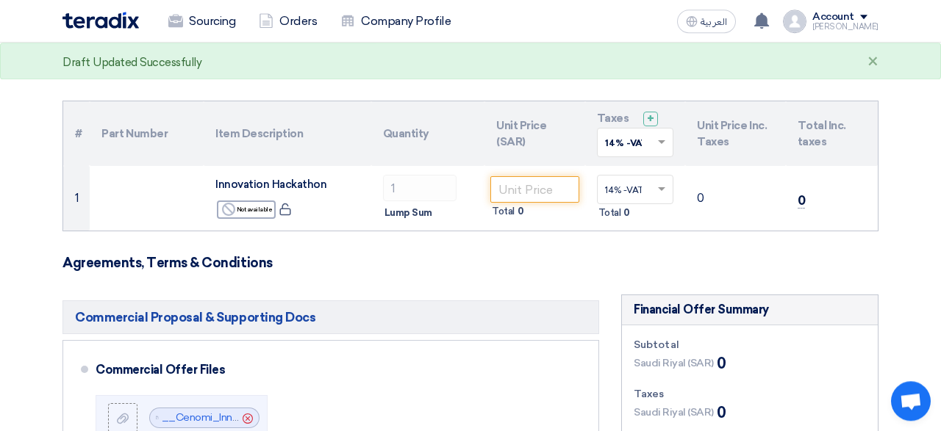
scroll to position [97, 0]
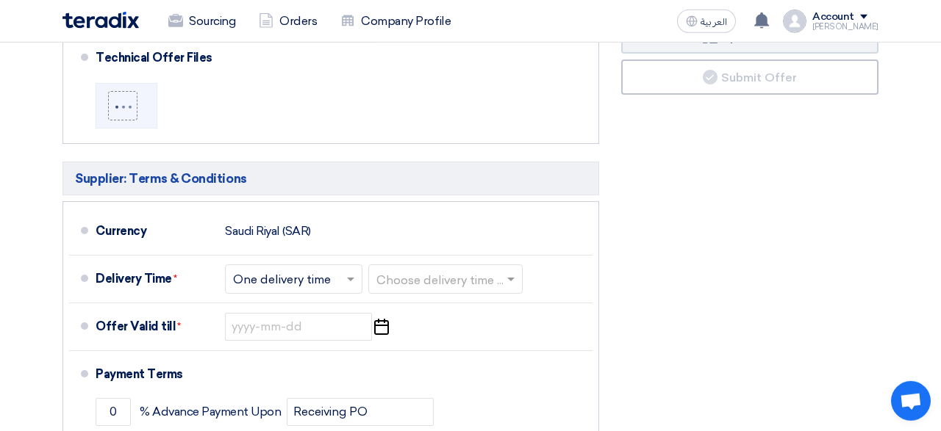
scroll to position [567, 0]
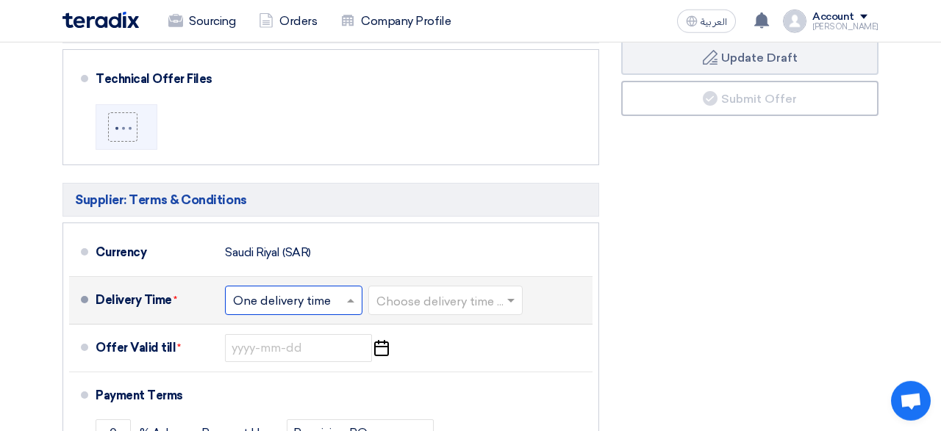
click at [296, 298] on input "text" at bounding box center [294, 301] width 123 height 21
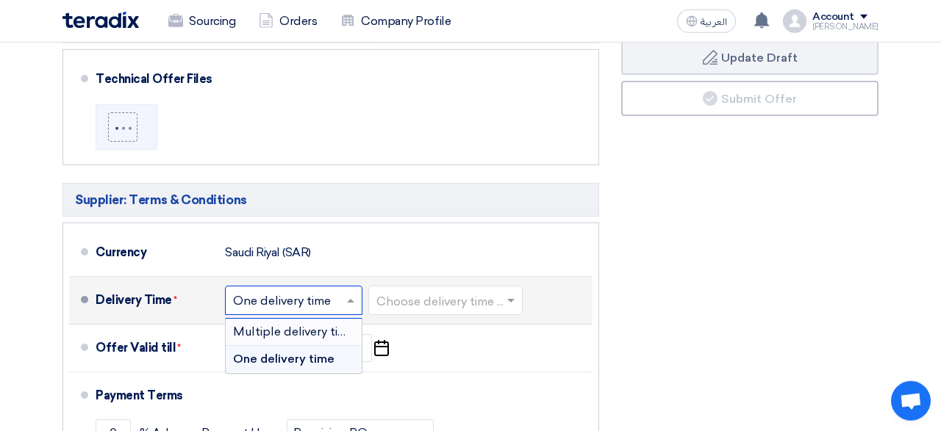
click at [298, 325] on span "Multiple delivery times" at bounding box center [296, 332] width 127 height 14
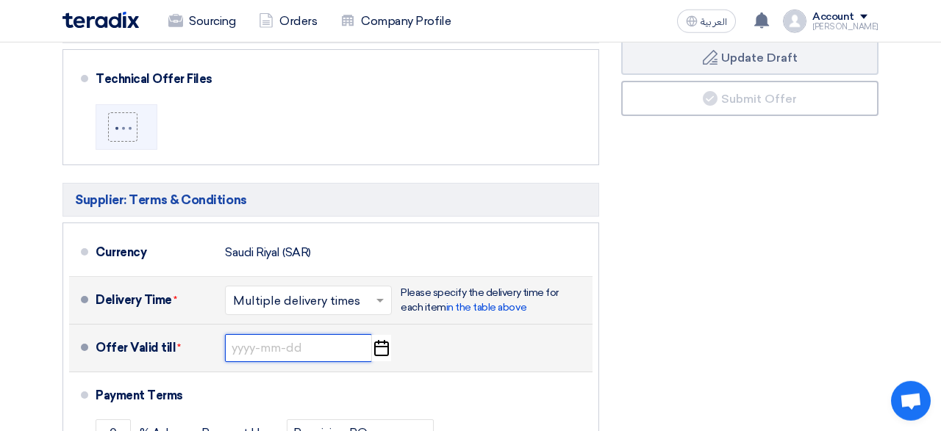
click at [282, 355] on input at bounding box center [298, 348] width 147 height 28
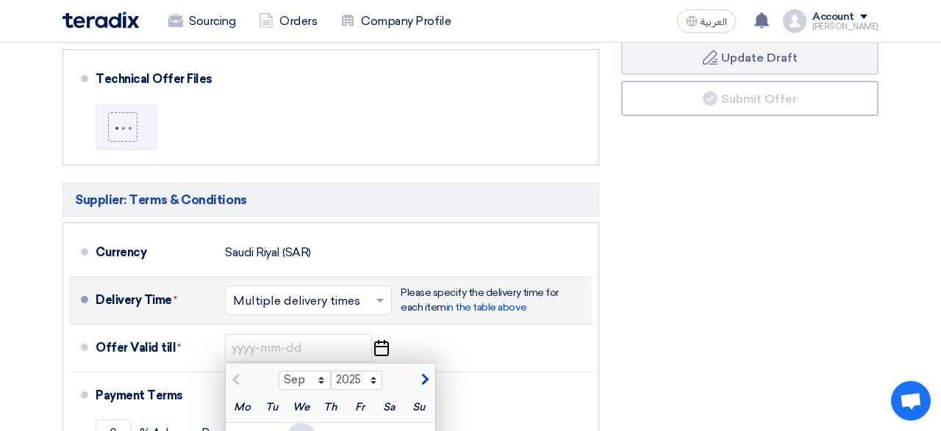
click at [674, 312] on div "Financial Offer Summary Subtotal Saudi Riyal (SAR) 0 Taxes Saudi Riyal (SAR)" at bounding box center [749, 216] width 279 height 785
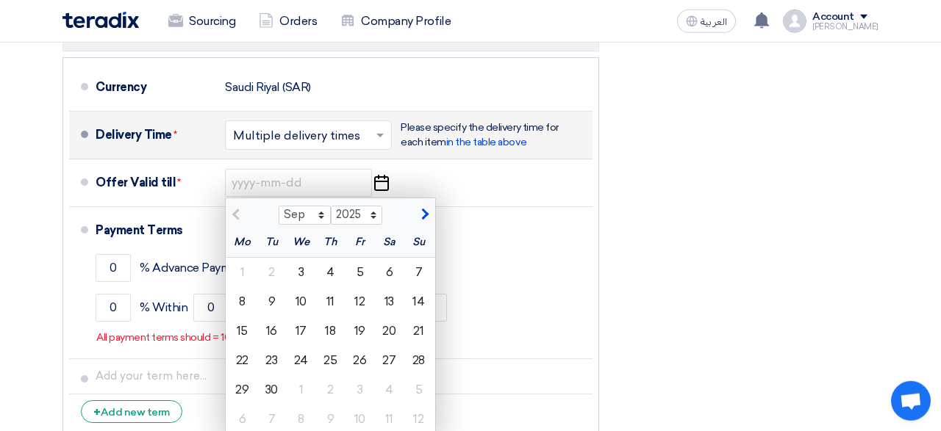
scroll to position [733, 0]
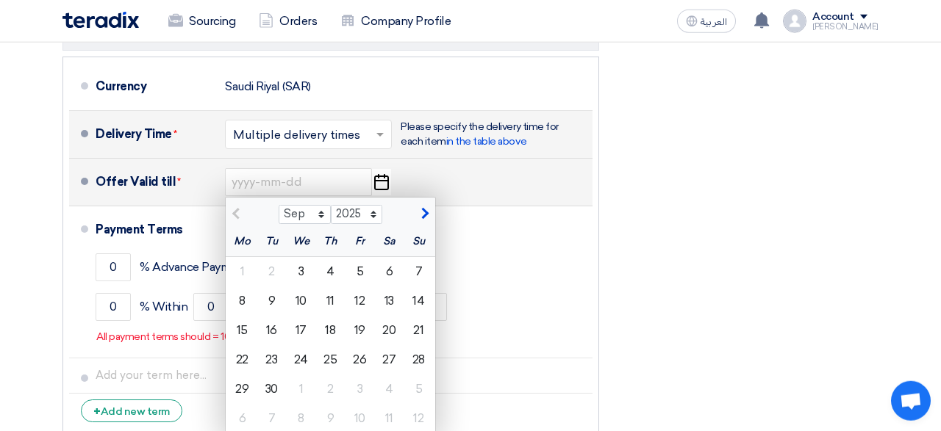
click at [423, 217] on span "button" at bounding box center [423, 213] width 8 height 13
select select "10"
click at [363, 268] on div "3" at bounding box center [359, 271] width 29 height 29
type input "10/3/2025"
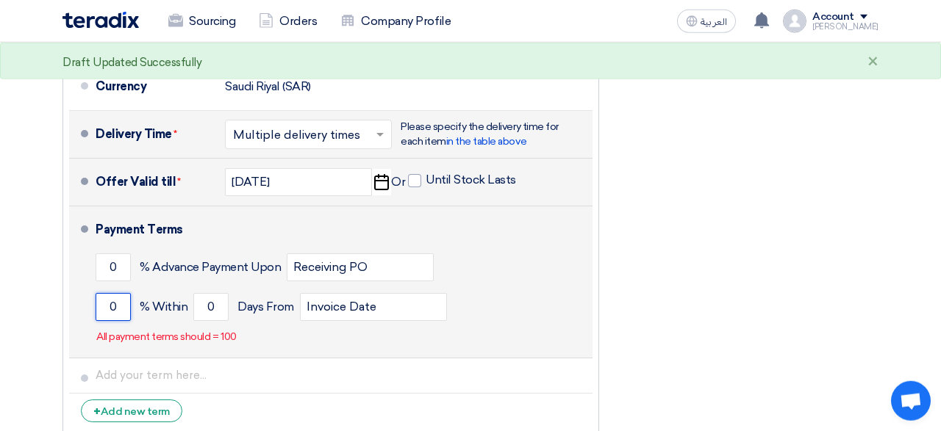
click at [109, 305] on input "0" at bounding box center [113, 307] width 35 height 28
type input "100"
click at [210, 306] on input "0" at bounding box center [210, 307] width 35 height 28
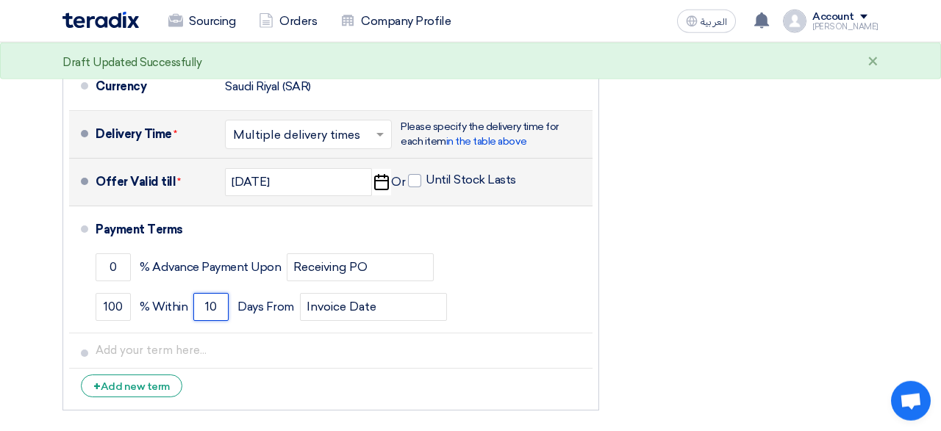
type input "10"
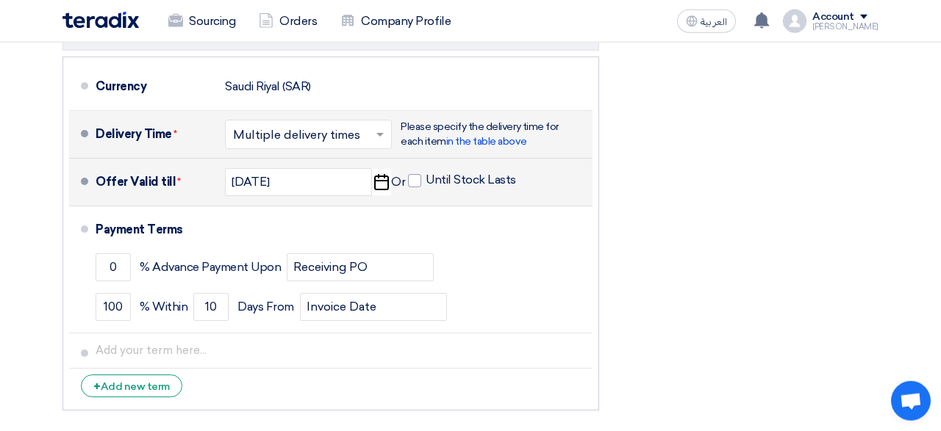
click at [761, 248] on div "Financial Offer Summary Subtotal Saudi Riyal (SAR) 0 Taxes Saudi Riyal (SAR)" at bounding box center [749, 38] width 279 height 760
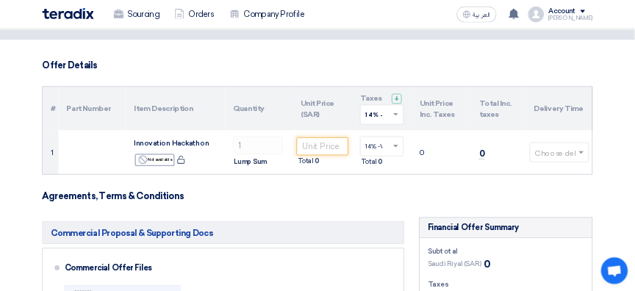
scroll to position [69, 0]
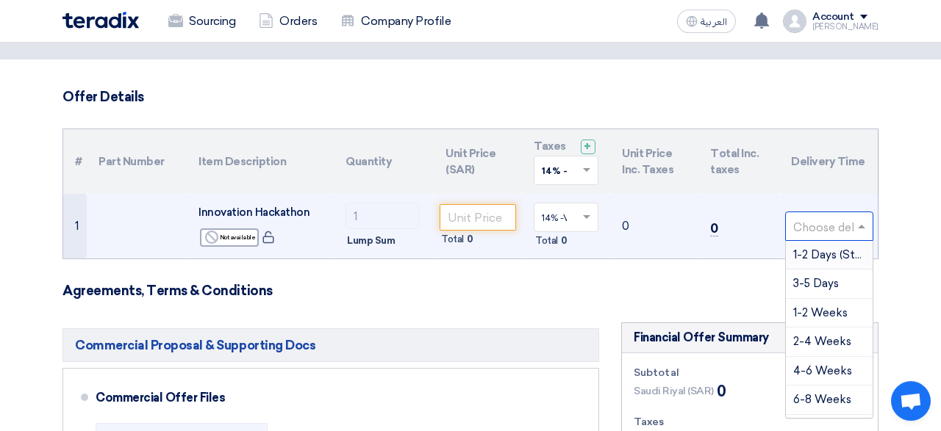
click at [815, 224] on input "text" at bounding box center [821, 227] width 57 height 24
click at [825, 258] on span "1-2 Days (Stock)" at bounding box center [835, 254] width 85 height 13
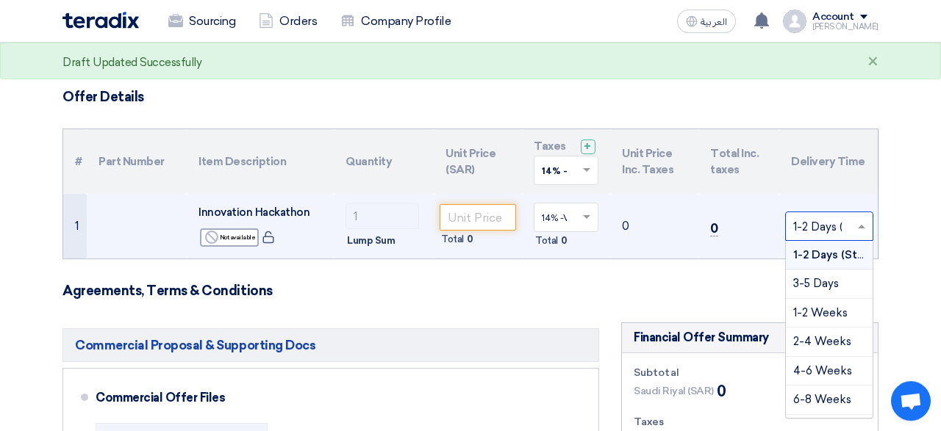
click at [814, 230] on input "text" at bounding box center [821, 227] width 57 height 24
click at [853, 254] on span "1-2 Days (Stock)" at bounding box center [836, 254] width 87 height 13
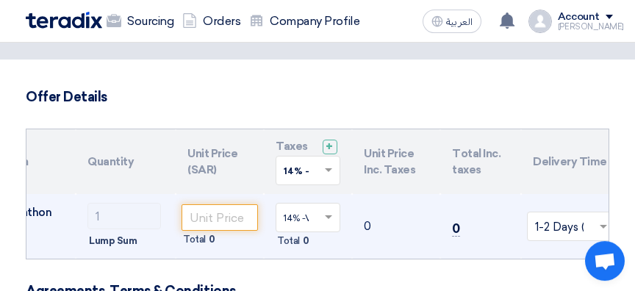
scroll to position [0, 233]
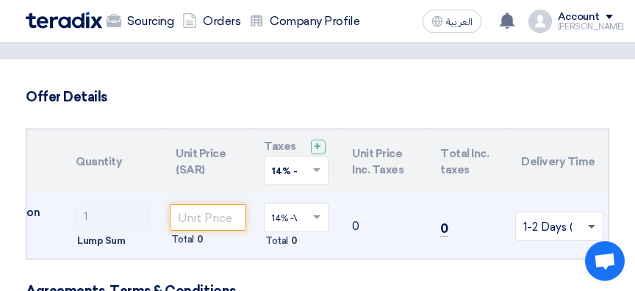
click at [592, 228] on span at bounding box center [591, 227] width 7 height 5
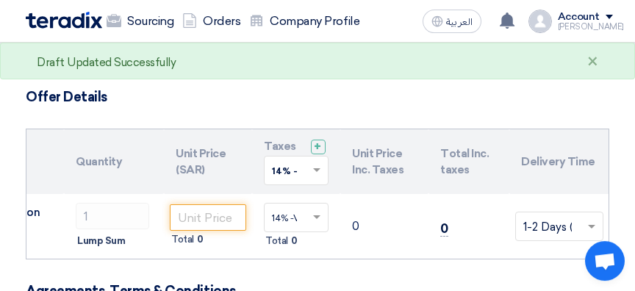
click at [261, 97] on h3 "Offer Details" at bounding box center [318, 97] width 584 height 16
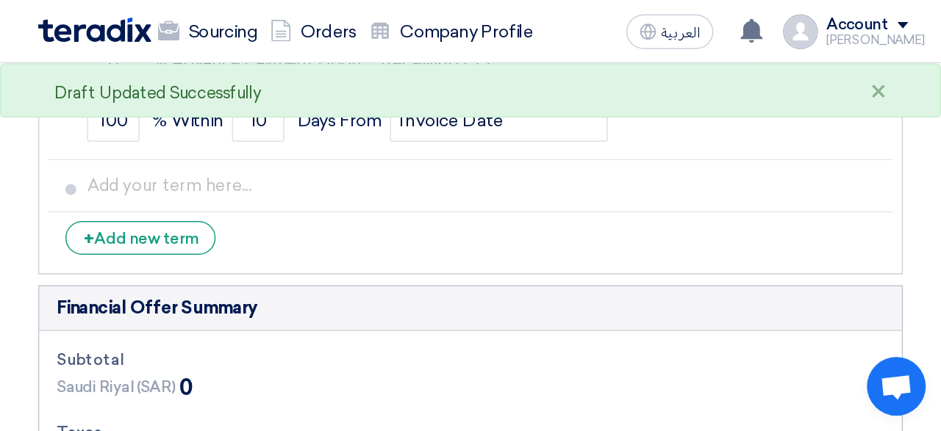
scroll to position [960, 0]
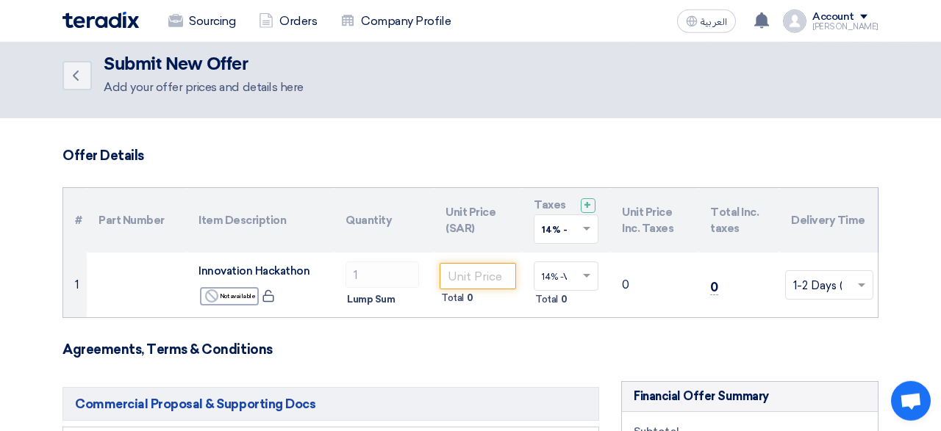
scroll to position [0, 0]
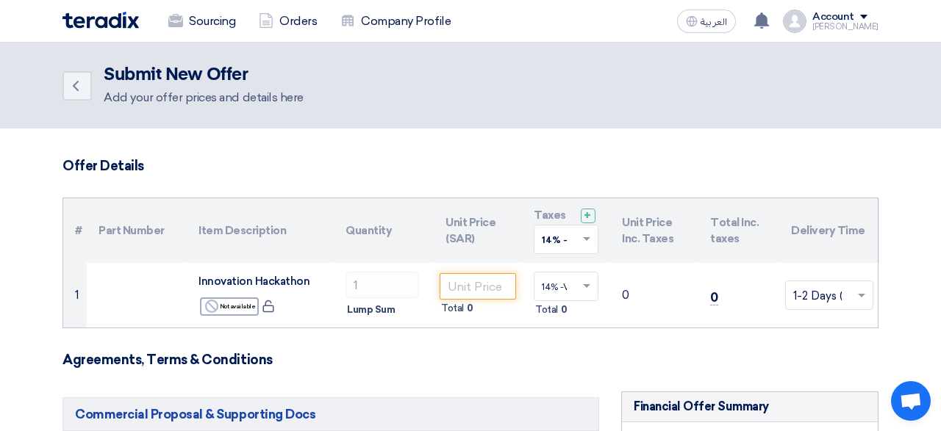
click at [134, 85] on h2 "Submit New Offer" at bounding box center [204, 75] width 200 height 21
drag, startPoint x: 143, startPoint y: 101, endPoint x: 134, endPoint y: 100, distance: 8.9
click at [143, 101] on div "Add your offer prices and details here" at bounding box center [204, 98] width 200 height 18
click at [77, 87] on icon "Back" at bounding box center [76, 86] width 18 height 18
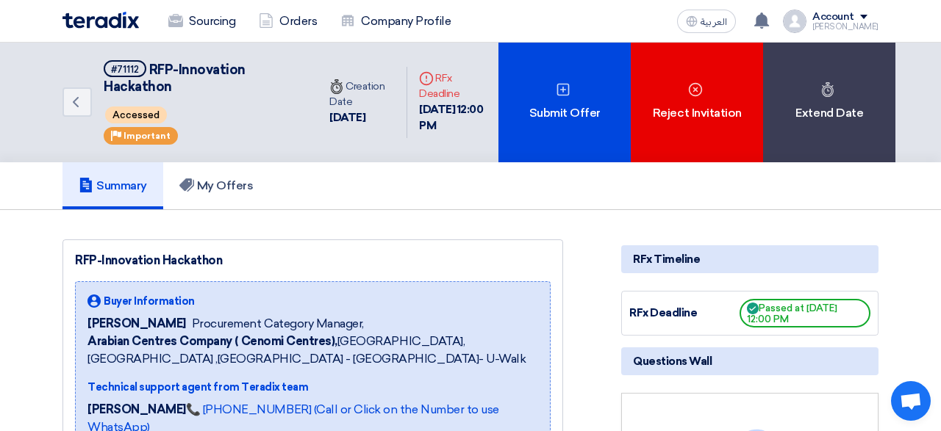
click at [850, 15] on div "Account" at bounding box center [833, 17] width 42 height 12
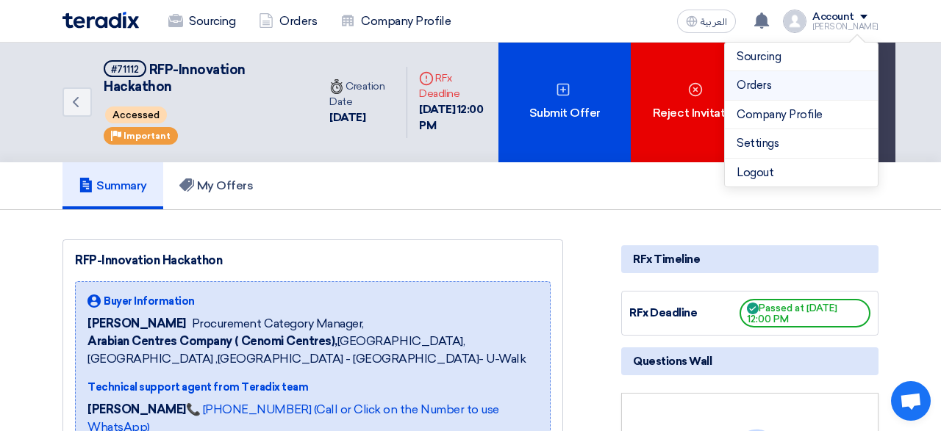
click at [773, 87] on link "Orders" at bounding box center [800, 85] width 129 height 17
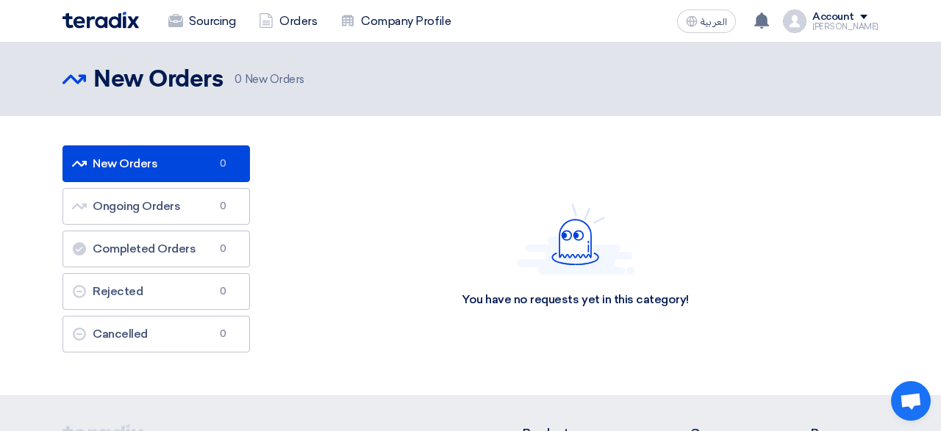
click at [876, 15] on div "Account" at bounding box center [845, 17] width 66 height 12
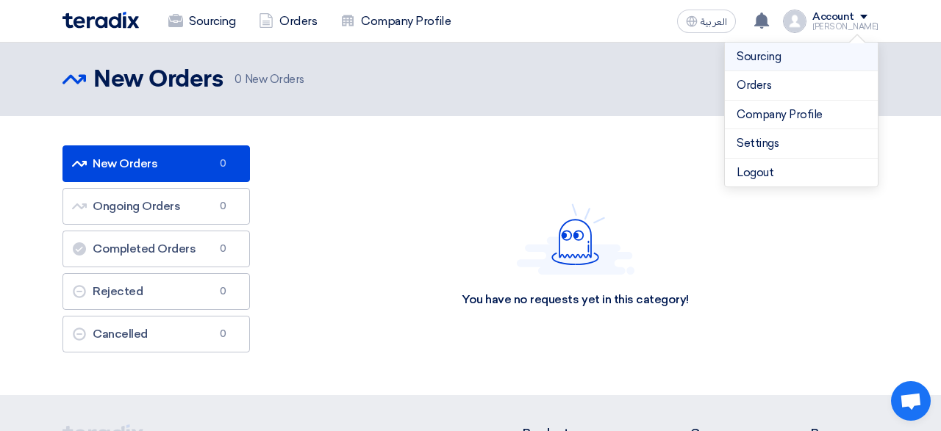
click at [805, 58] on link "Sourcing" at bounding box center [800, 57] width 129 height 17
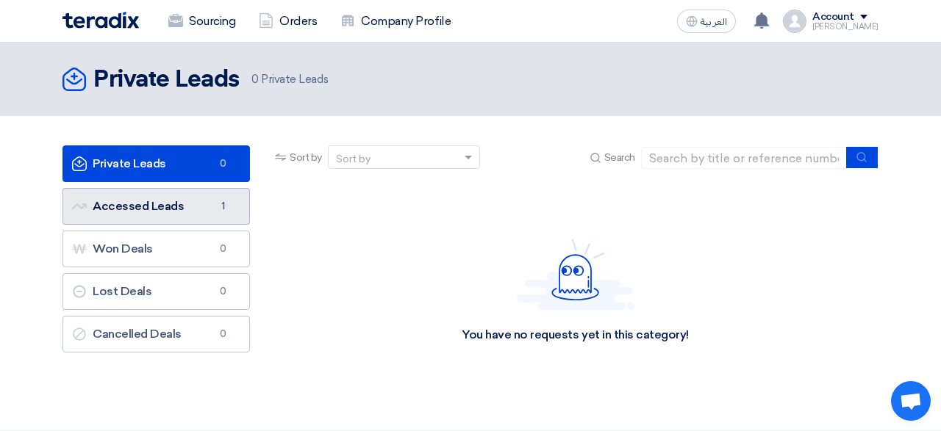
click at [146, 201] on link "Accessed Leads Accessed Leads 1" at bounding box center [155, 206] width 187 height 37
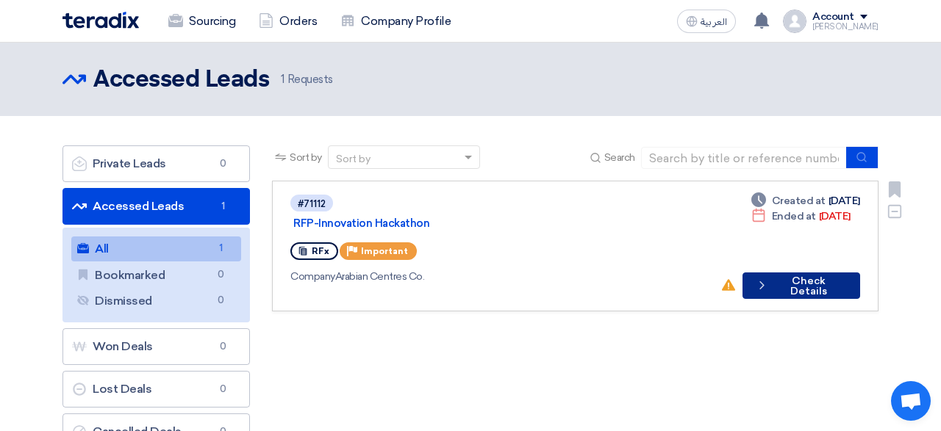
click at [803, 274] on button "Check details Check Details" at bounding box center [801, 286] width 118 height 26
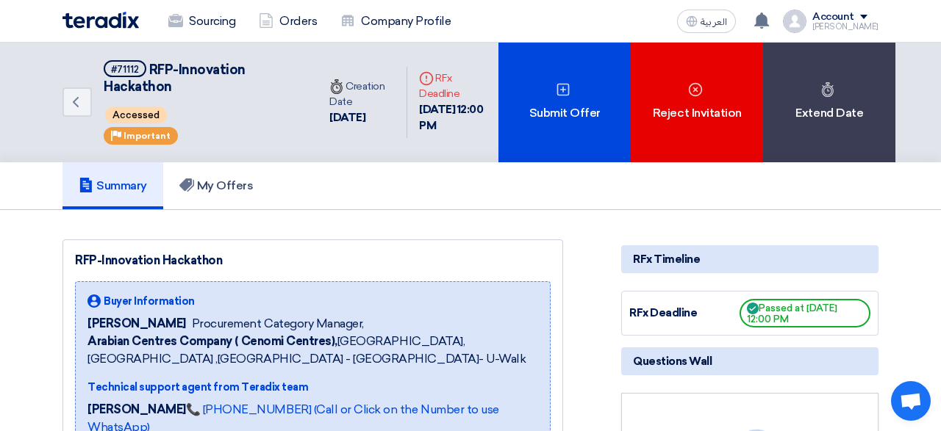
click at [137, 111] on span "Accessed" at bounding box center [136, 115] width 62 height 17
click at [234, 191] on h5 "My Offers" at bounding box center [216, 186] width 74 height 15
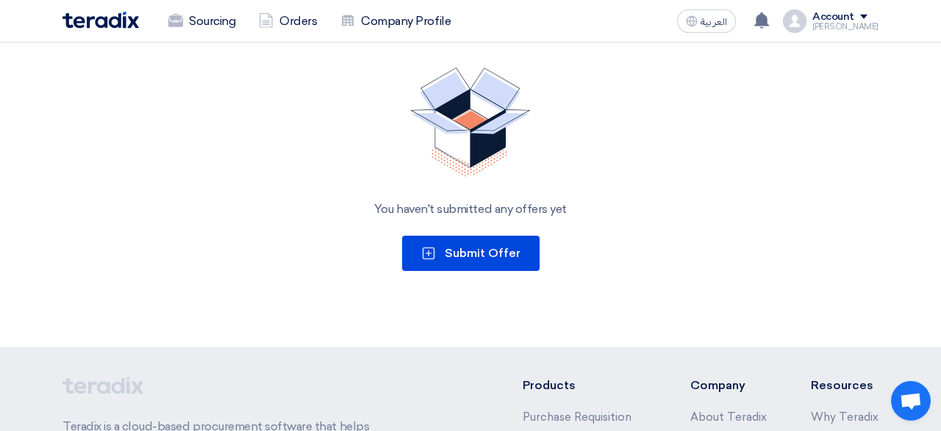
scroll to position [224, 0]
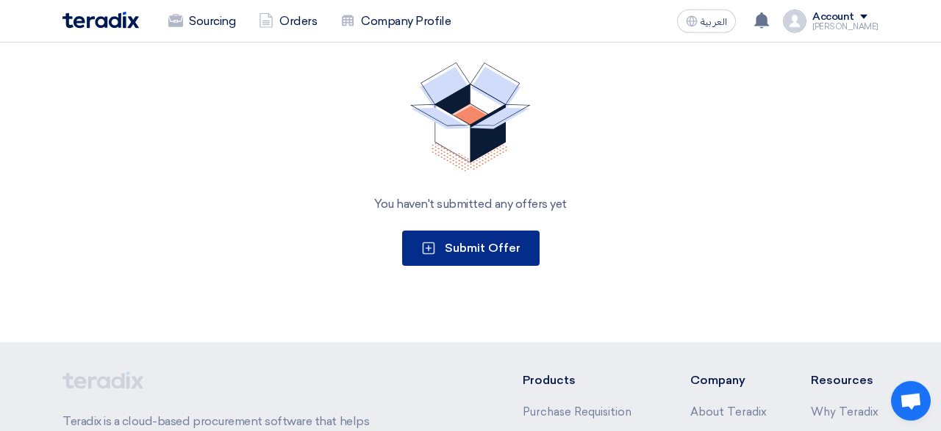
click at [496, 251] on span "Submit Offer" at bounding box center [483, 248] width 76 height 14
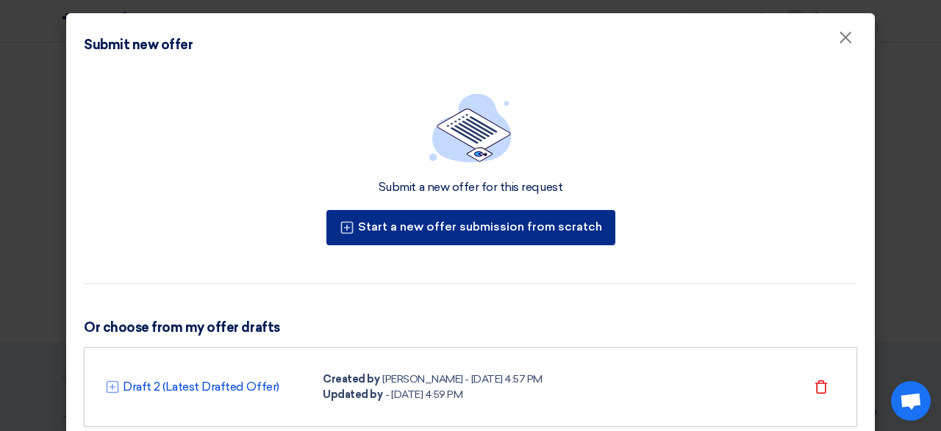
click at [468, 231] on button "Start a new offer submission from scratch" at bounding box center [470, 227] width 289 height 35
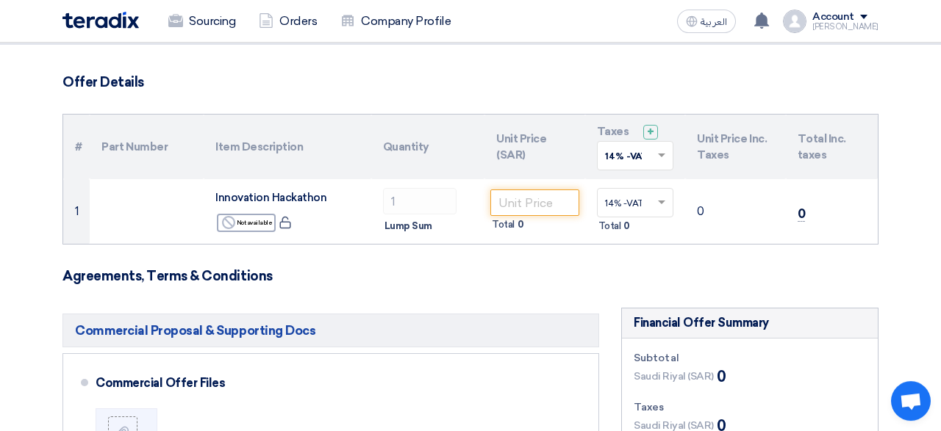
scroll to position [150, 0]
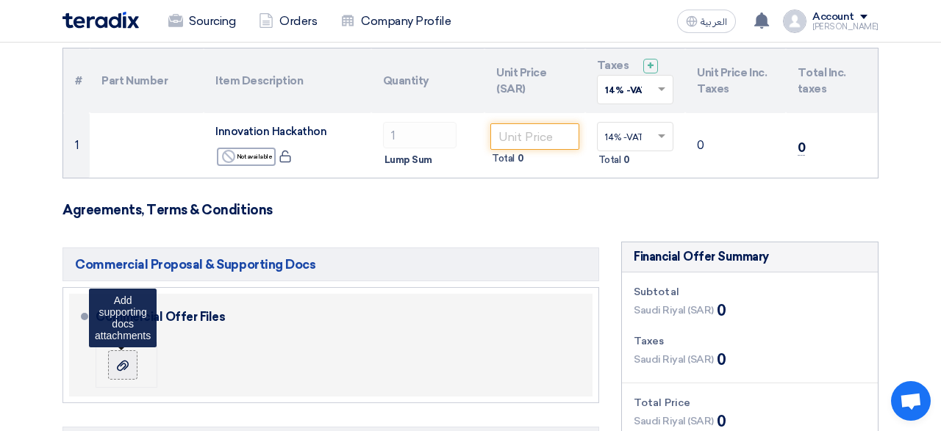
click at [118, 367] on use at bounding box center [123, 365] width 12 height 10
click at [0, 0] on input "file" at bounding box center [0, 0] width 0 height 0
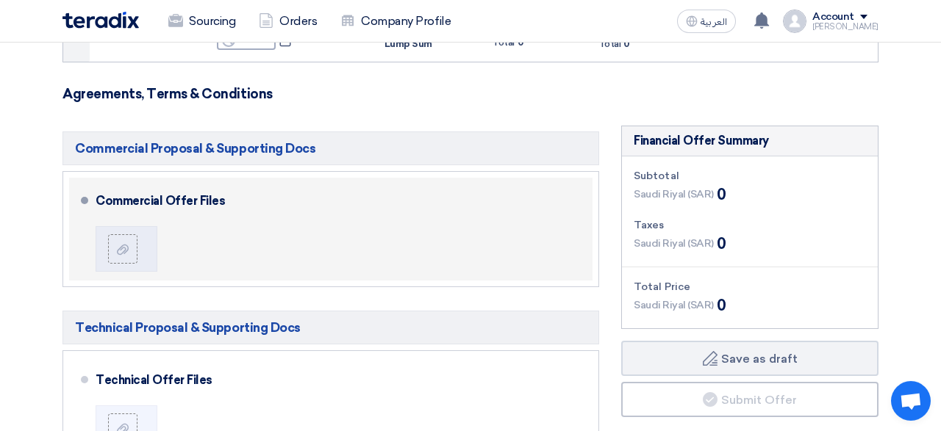
scroll to position [336, 0]
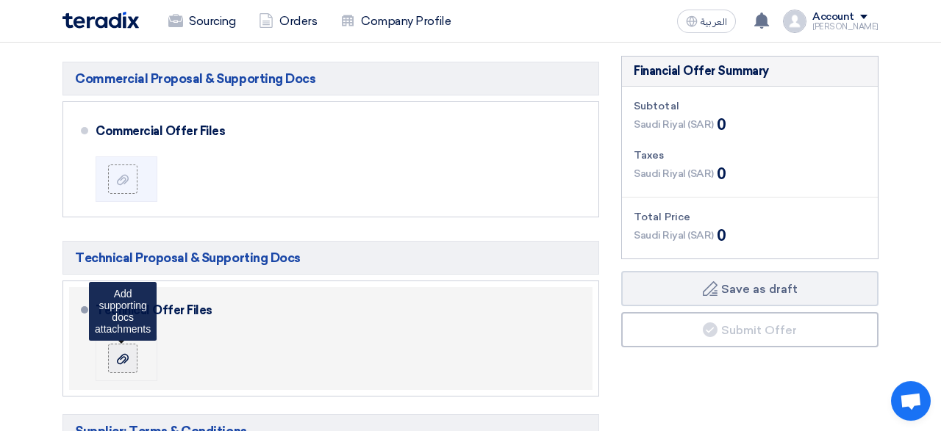
click at [119, 357] on use at bounding box center [123, 358] width 12 height 10
click at [0, 0] on input "file" at bounding box center [0, 0] width 0 height 0
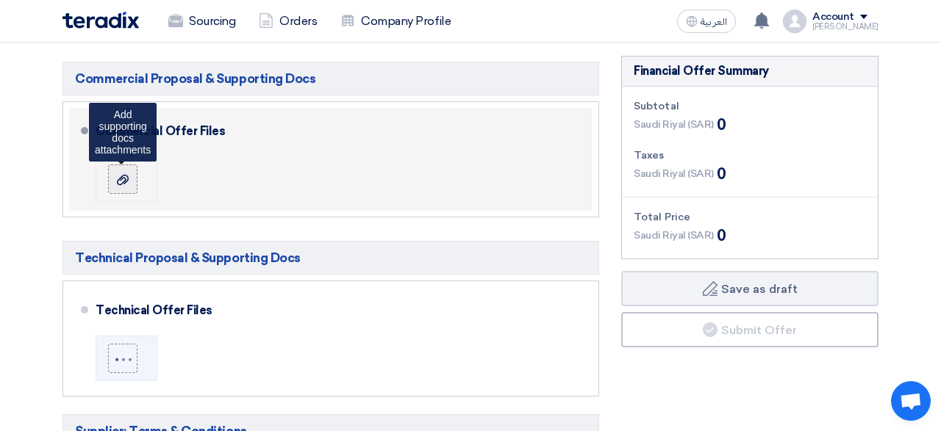
click at [121, 179] on icon at bounding box center [123, 180] width 12 height 12
click at [0, 0] on input "file" at bounding box center [0, 0] width 0 height 0
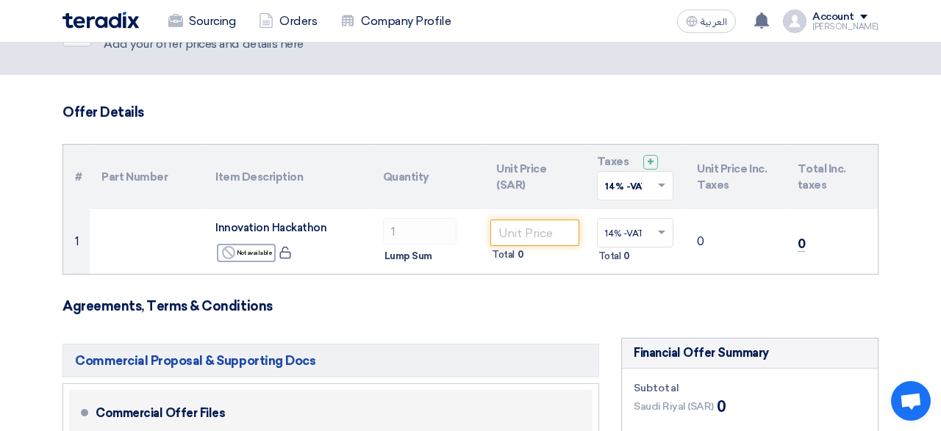
scroll to position [51, 0]
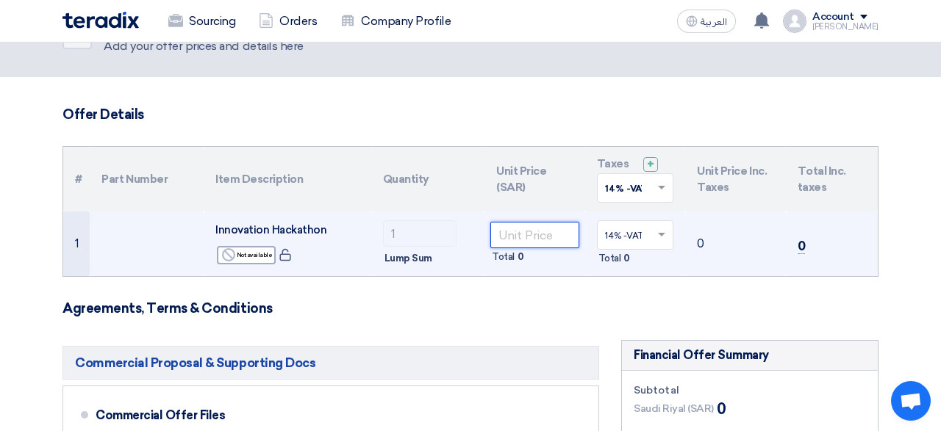
click at [521, 239] on input "number" at bounding box center [534, 235] width 89 height 26
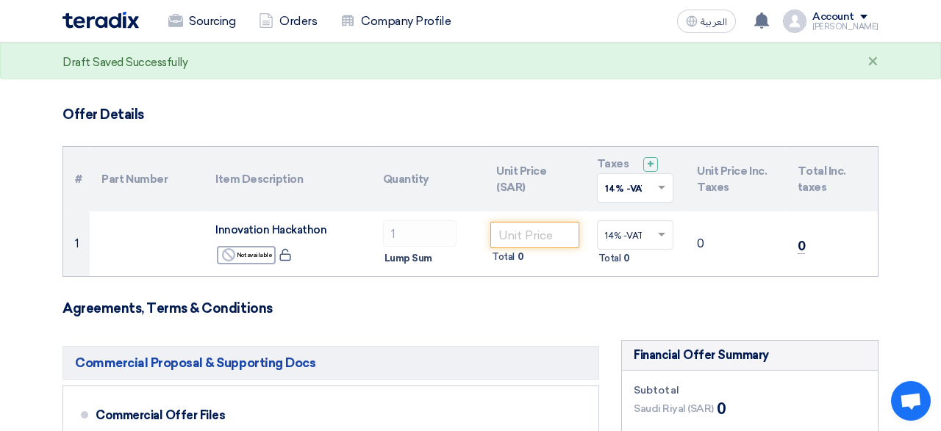
click at [476, 310] on h3 "Agreements, Terms & Conditions" at bounding box center [470, 309] width 816 height 16
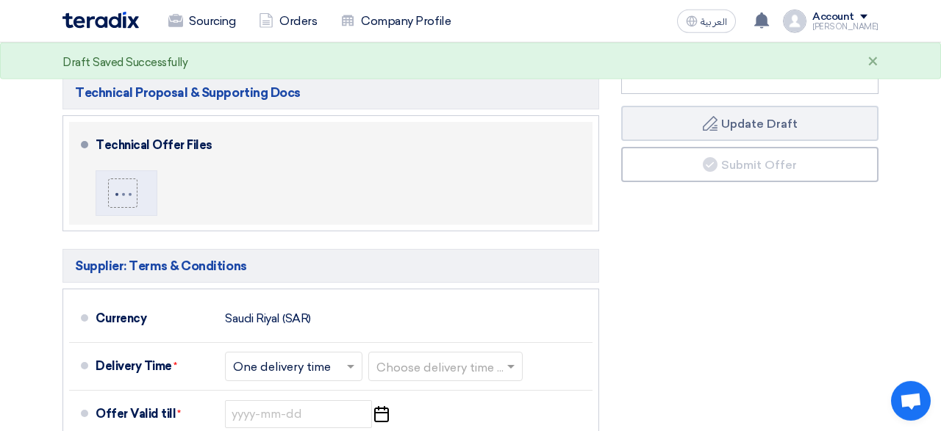
scroll to position [564, 0]
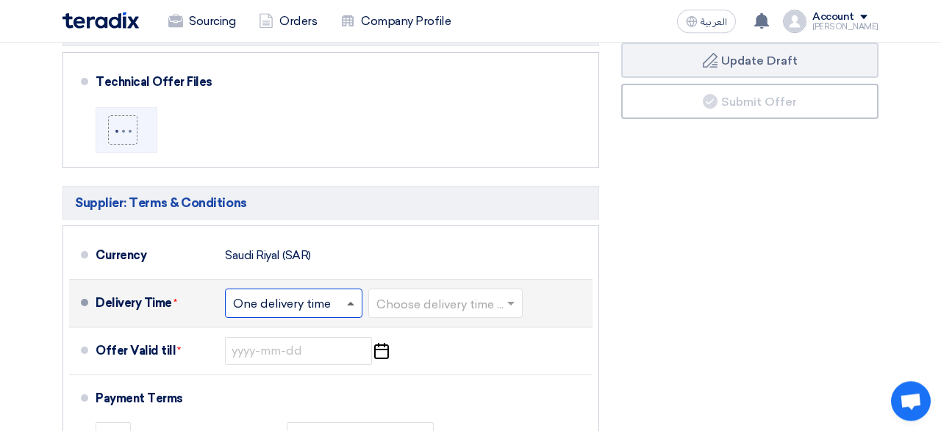
click at [351, 303] on span at bounding box center [350, 304] width 7 height 4
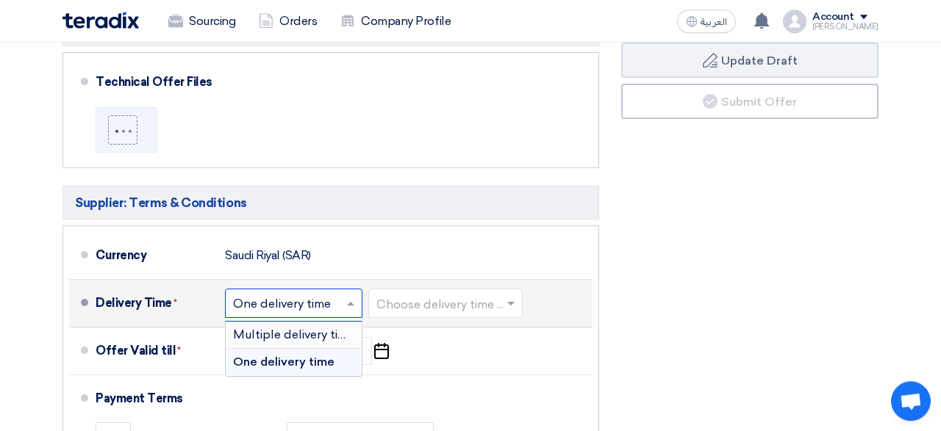
click at [323, 334] on span "Multiple delivery times" at bounding box center [296, 335] width 127 height 14
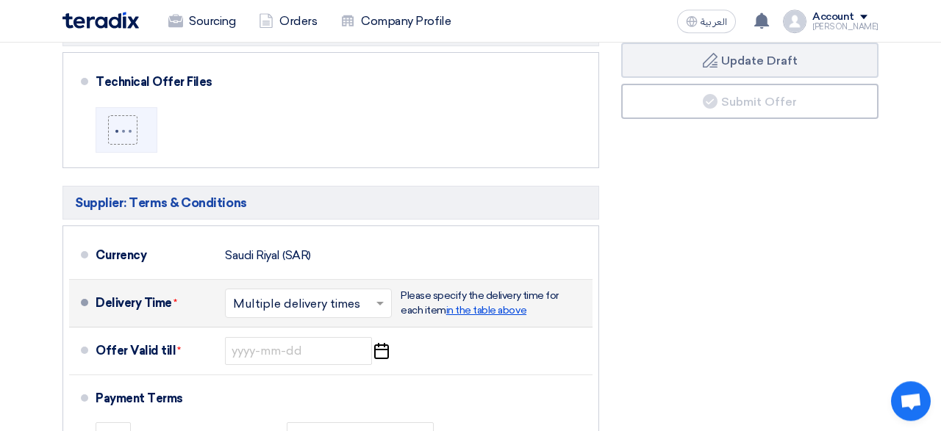
click at [498, 309] on span "in the table above" at bounding box center [486, 310] width 80 height 12
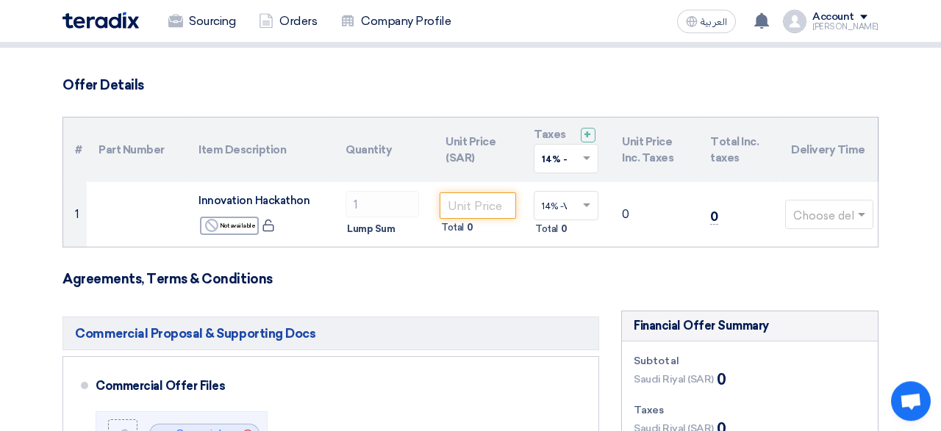
scroll to position [79, 0]
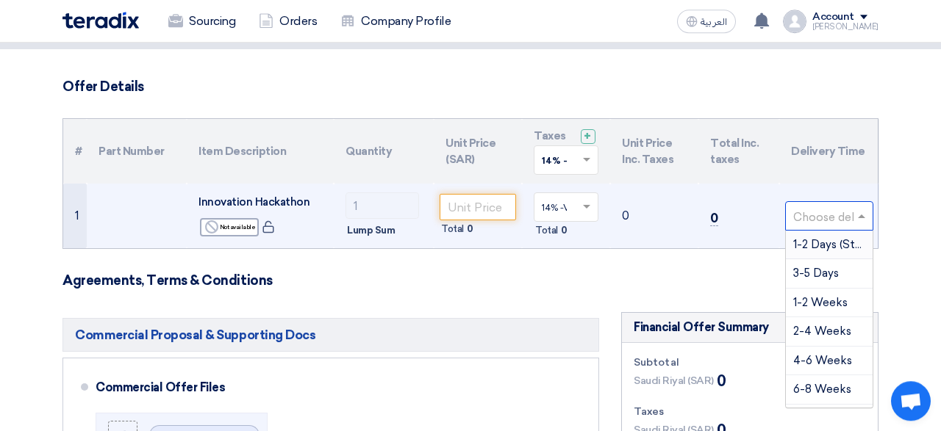
click at [821, 221] on input "text" at bounding box center [821, 217] width 57 height 24
click at [822, 242] on span "1-2 Days (Stock)" at bounding box center [835, 244] width 85 height 13
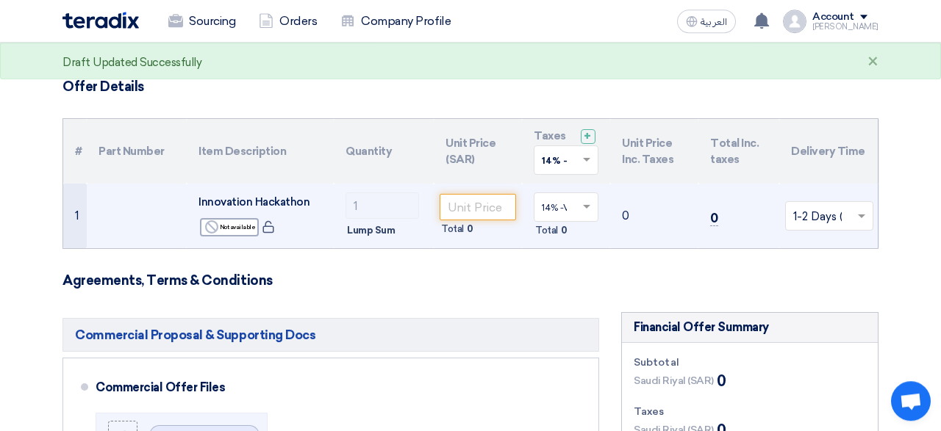
click at [563, 285] on h3 "Agreements, Terms & Conditions" at bounding box center [470, 281] width 816 height 16
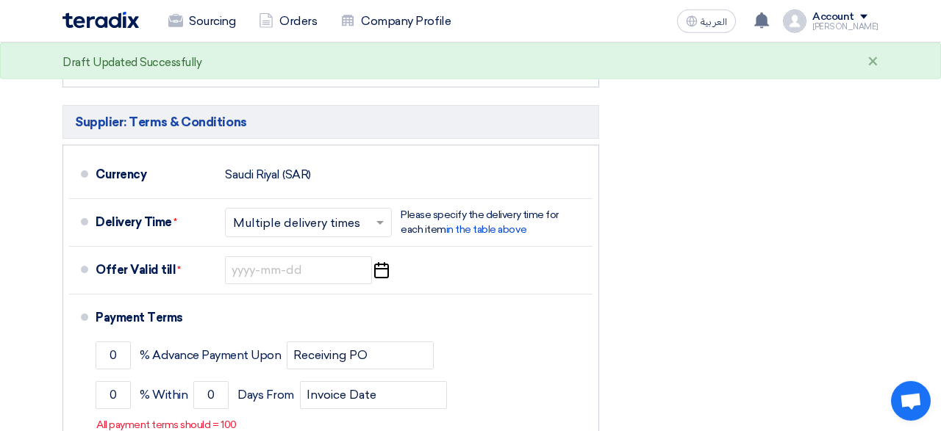
scroll to position [661, 0]
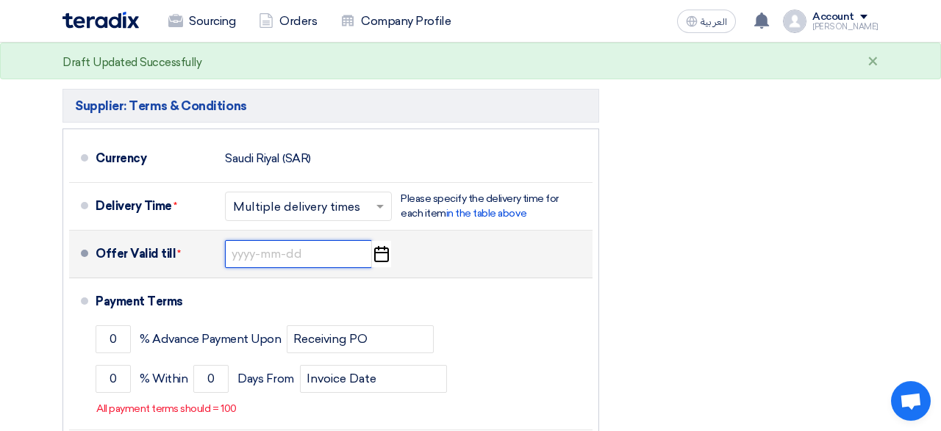
click at [349, 261] on input at bounding box center [298, 254] width 147 height 28
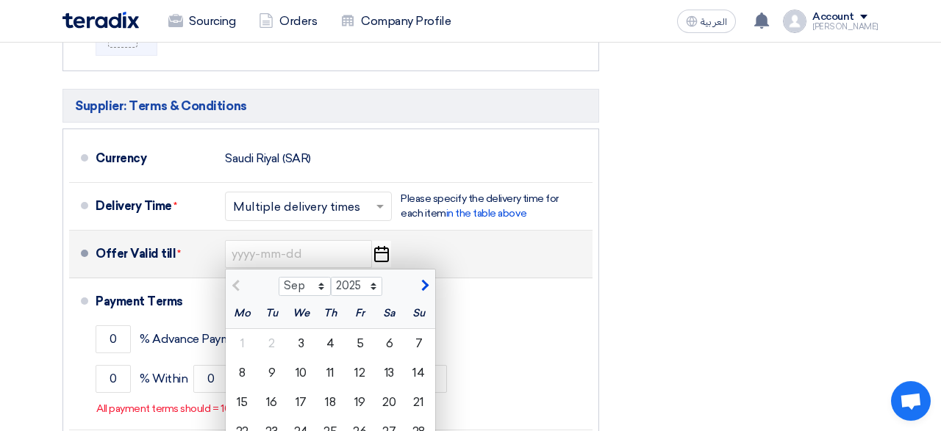
click at [421, 283] on span "button" at bounding box center [423, 285] width 8 height 13
select select "10"
click at [359, 345] on div "3" at bounding box center [359, 343] width 29 height 29
type input "10/3/2025"
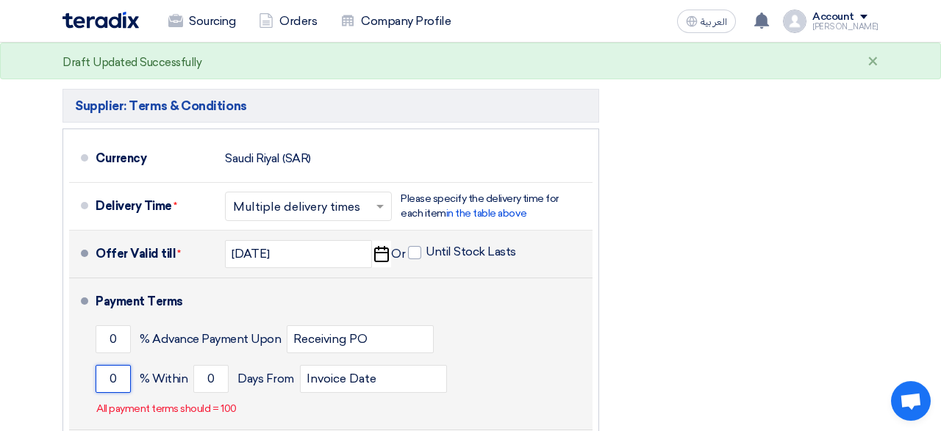
click at [115, 381] on input "0" at bounding box center [113, 379] width 35 height 28
type input "100"
click at [200, 376] on input "0" at bounding box center [210, 379] width 35 height 28
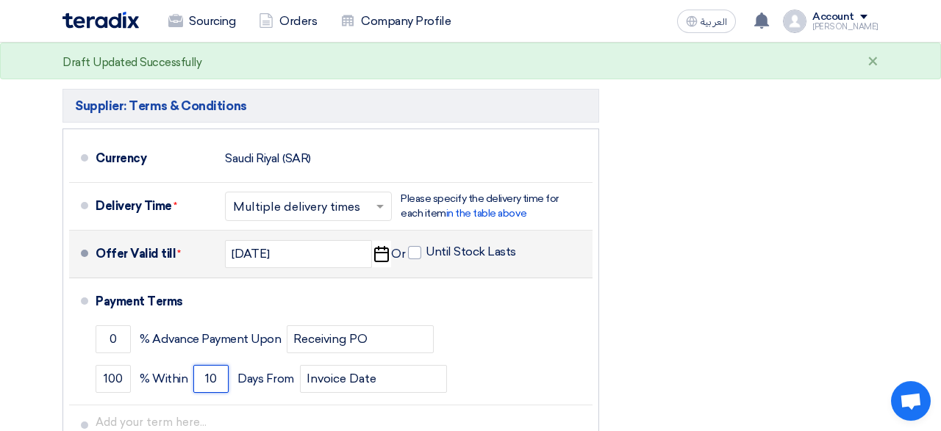
type input "10"
click at [803, 310] on div "Financial Offer Summary Subtotal Saudi Riyal (SAR) 0 Taxes Saudi Riyal (SAR)" at bounding box center [749, 110] width 279 height 760
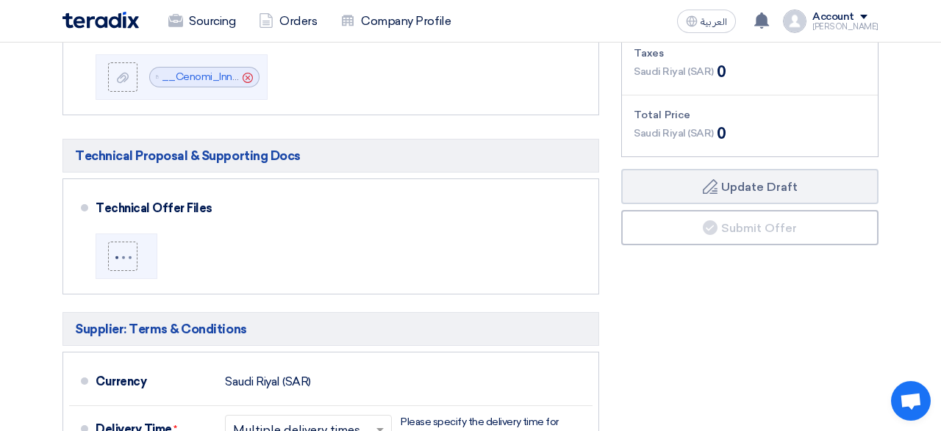
scroll to position [438, 0]
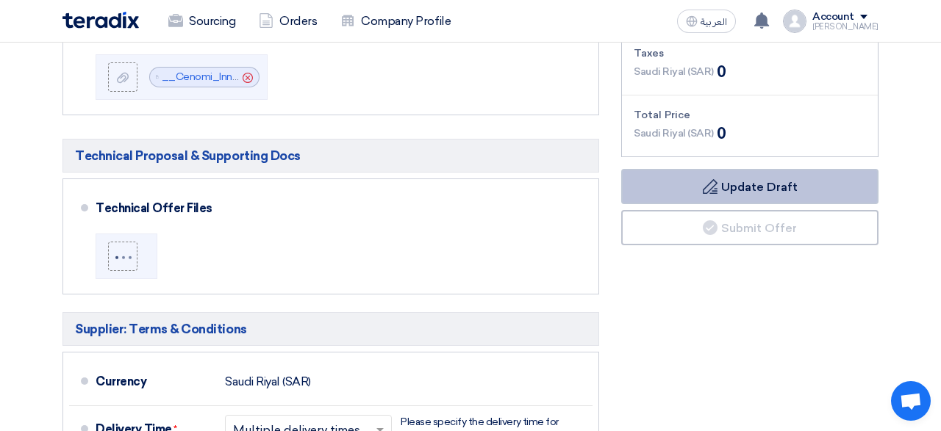
click at [743, 186] on button "Draft Update Draft" at bounding box center [749, 186] width 257 height 35
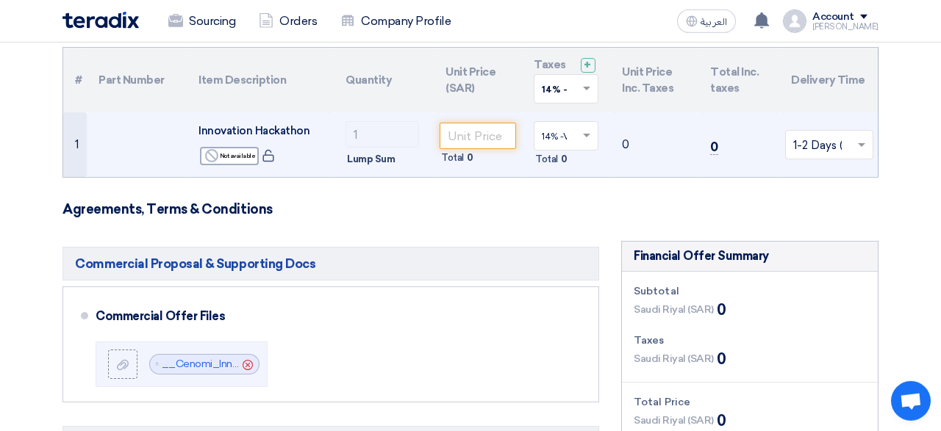
scroll to position [143, 0]
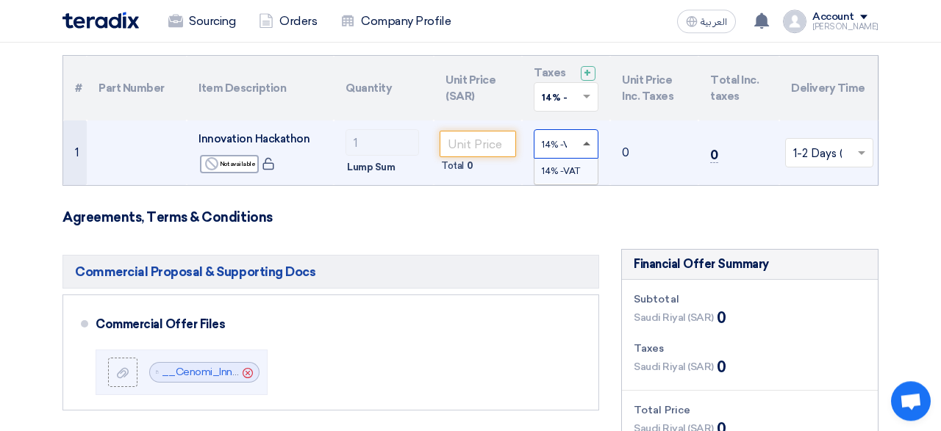
click at [584, 142] on span at bounding box center [586, 144] width 7 height 4
click at [571, 174] on span "14% -VAT" at bounding box center [561, 171] width 38 height 10
click at [589, 96] on span at bounding box center [586, 97] width 7 height 5
click at [572, 130] on div "14% -VAT" at bounding box center [565, 124] width 63 height 25
click at [648, 151] on td "0" at bounding box center [654, 153] width 88 height 65
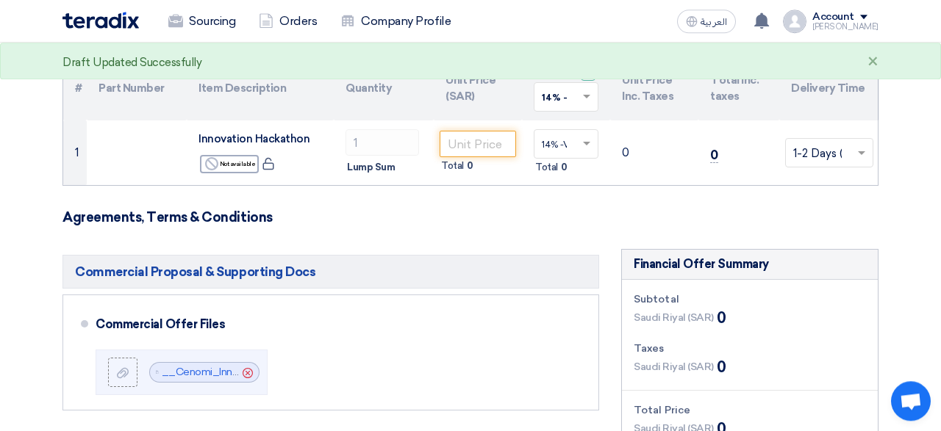
click at [407, 223] on h3 "Agreements, Terms & Conditions" at bounding box center [470, 217] width 816 height 16
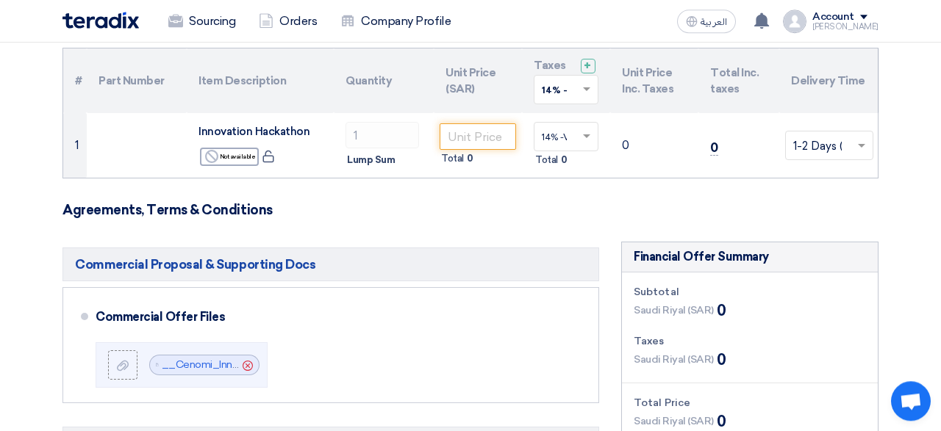
scroll to position [148, 0]
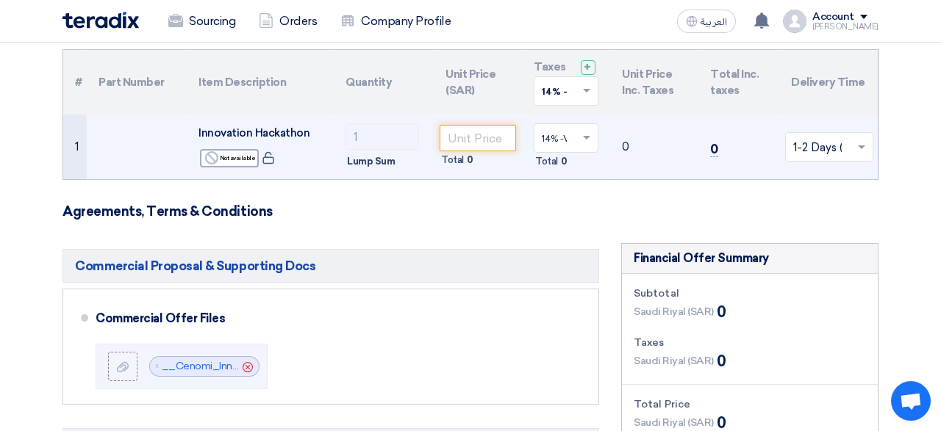
click at [642, 145] on td "0" at bounding box center [654, 147] width 88 height 65
click at [625, 144] on td "0" at bounding box center [654, 147] width 88 height 65
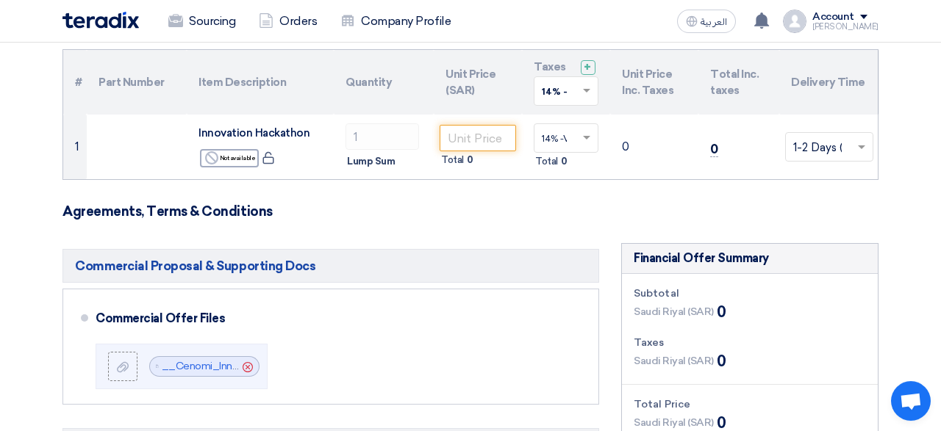
click at [477, 209] on h3 "Agreements, Terms & Conditions" at bounding box center [470, 212] width 816 height 16
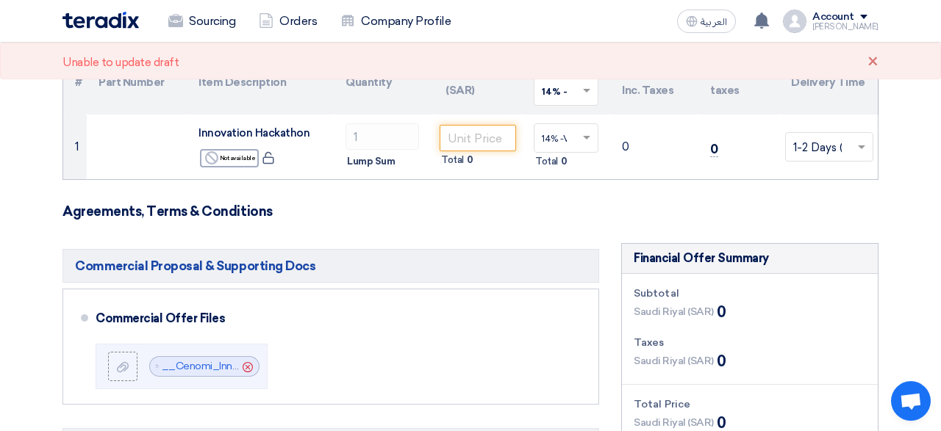
click at [449, 214] on h3 "Agreements, Terms & Conditions" at bounding box center [470, 212] width 816 height 16
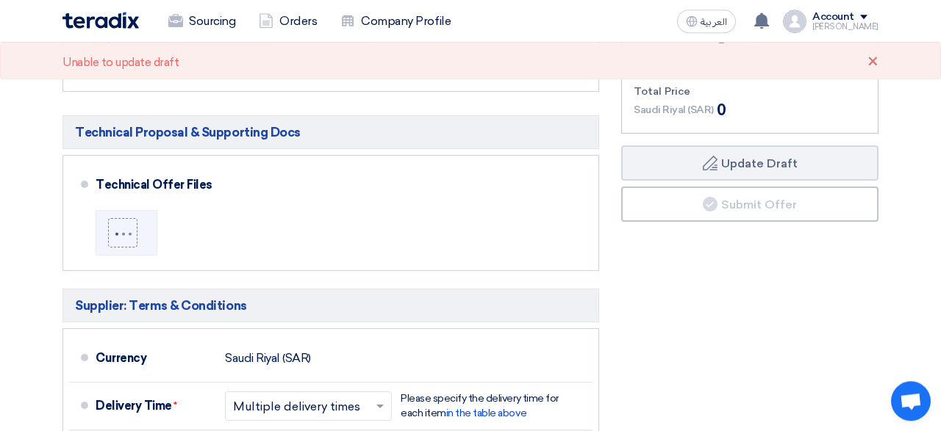
scroll to position [462, 0]
click at [875, 66] on div "×" at bounding box center [872, 63] width 11 height 18
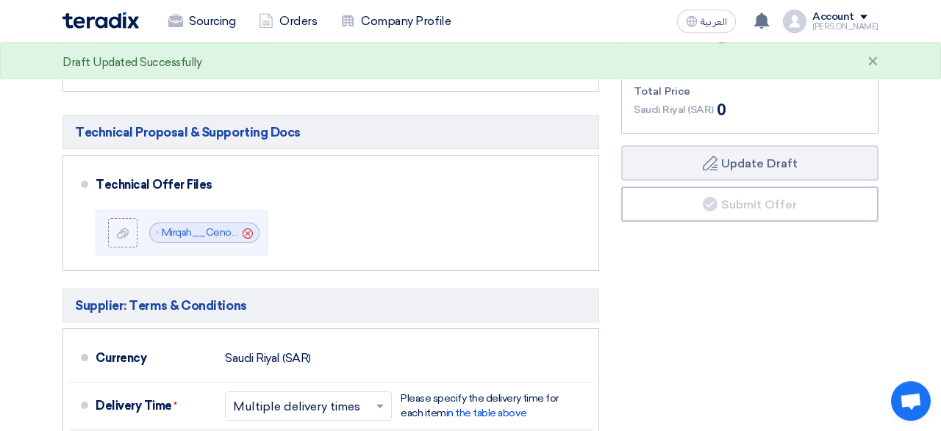
click at [755, 310] on div "Financial Offer Summary Subtotal Saudi Riyal (SAR) 0 Taxes Saudi Riyal (SAR)" at bounding box center [749, 310] width 279 height 760
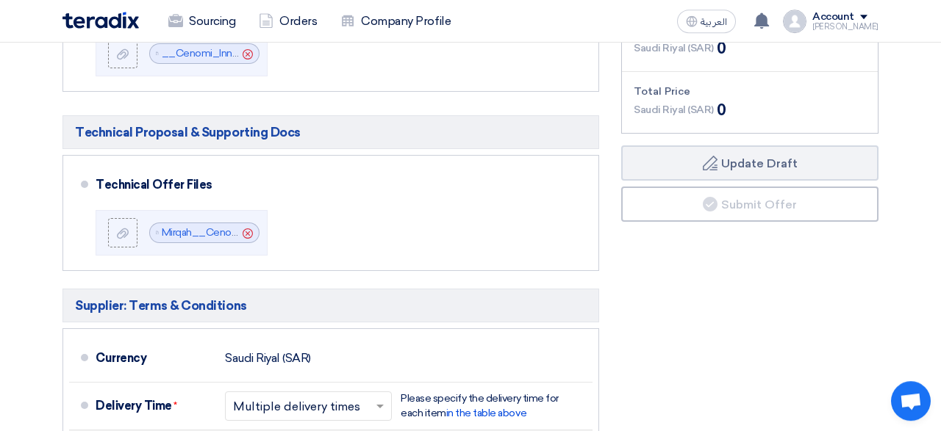
click at [728, 304] on div "Financial Offer Summary Subtotal Saudi Riyal (SAR) 0 Taxes Saudi Riyal (SAR)" at bounding box center [749, 310] width 279 height 760
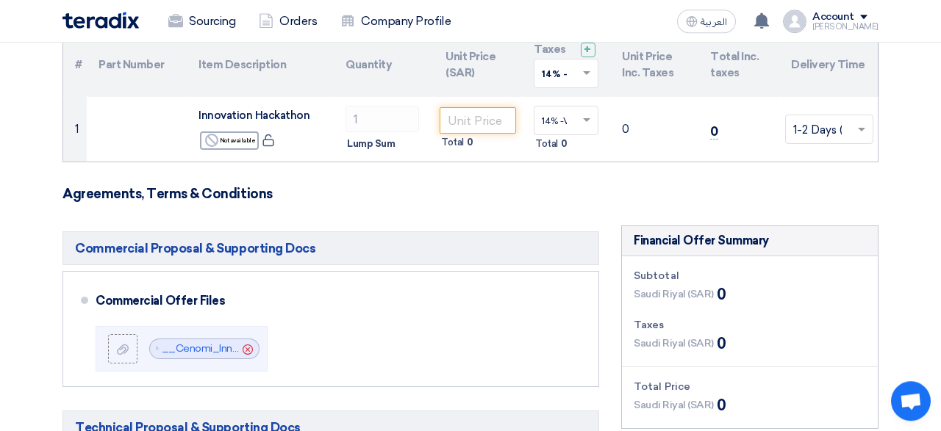
scroll to position [165, 0]
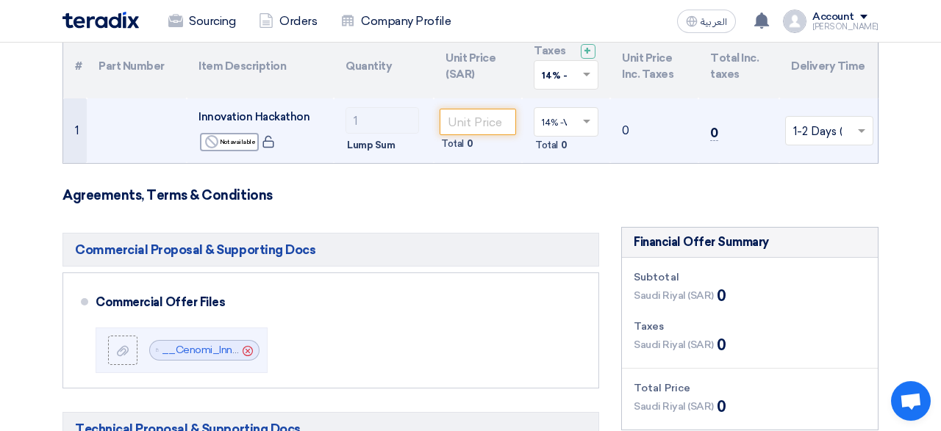
click at [373, 148] on span "Lump Sum" at bounding box center [371, 145] width 48 height 15
click at [626, 129] on td "0" at bounding box center [654, 130] width 88 height 65
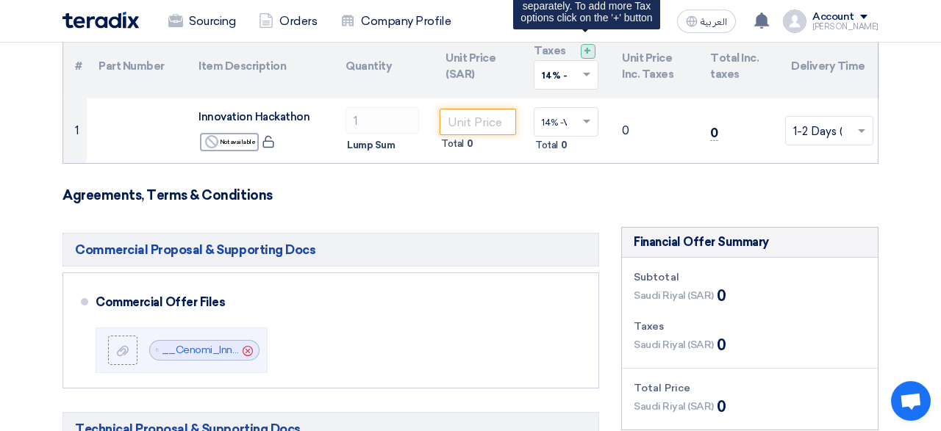
click at [590, 51] on div "+" at bounding box center [588, 51] width 15 height 15
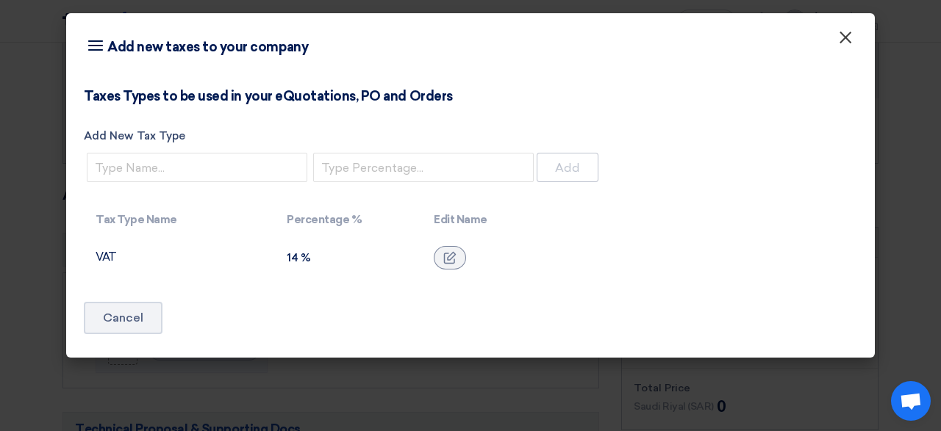
click at [848, 39] on span "×" at bounding box center [845, 40] width 15 height 29
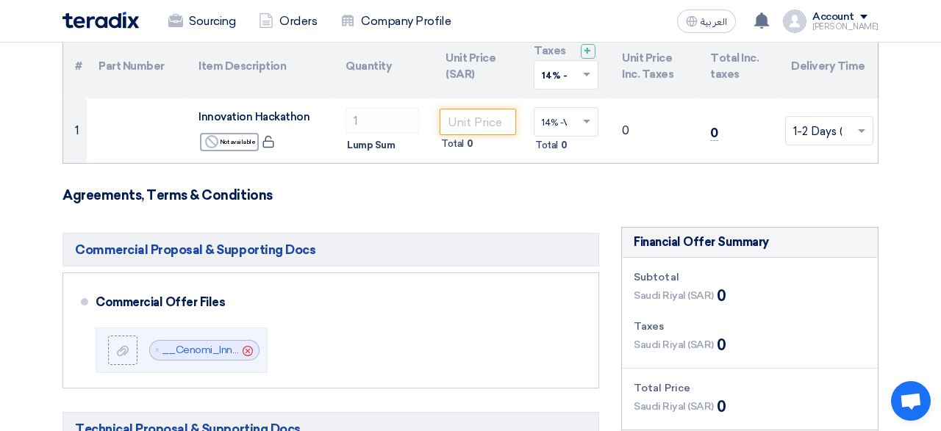
click at [502, 200] on h3 "Agreements, Terms & Conditions" at bounding box center [470, 195] width 816 height 16
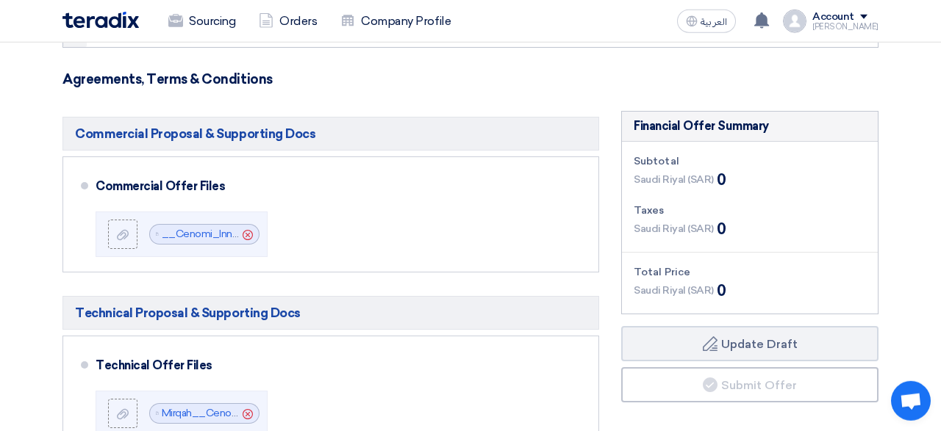
scroll to position [280, 0]
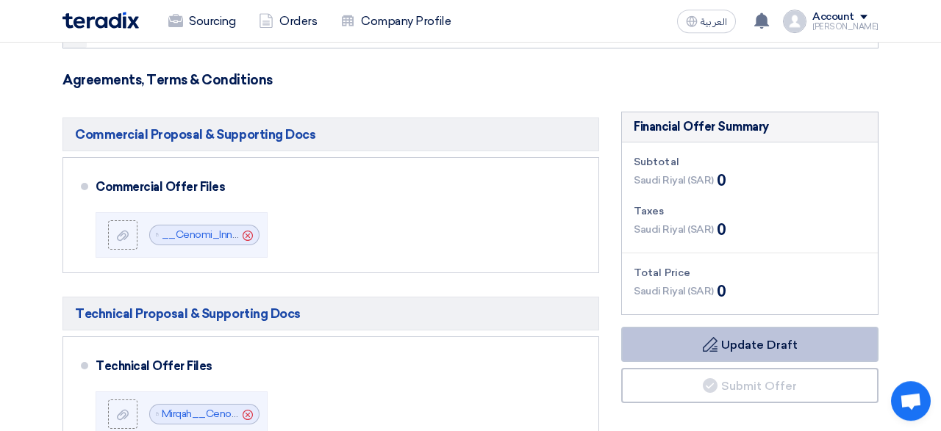
click at [748, 347] on button "Draft Update Draft" at bounding box center [749, 344] width 257 height 35
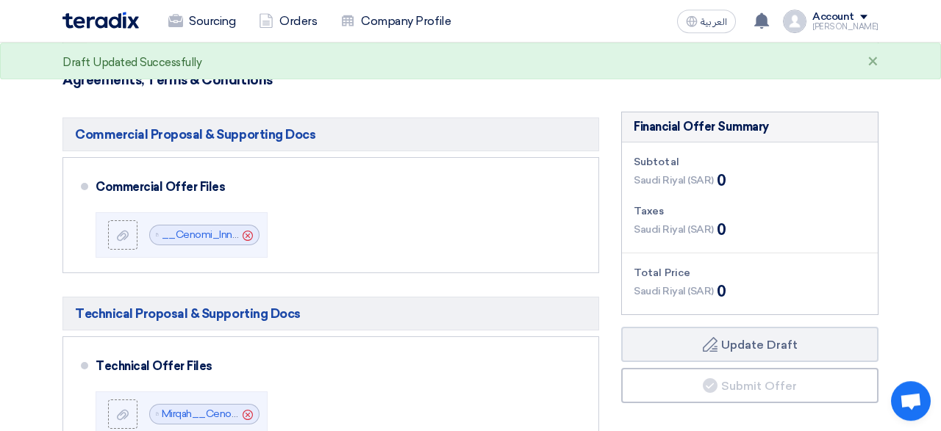
click at [712, 173] on div "Saudi Riyal (SAR) 0" at bounding box center [680, 181] width 92 height 22
click at [1, 248] on section "Offer Details # Part Number Item Description Quantity Unit Price (SAR) Taxes + …" at bounding box center [470, 384] width 941 height 1070
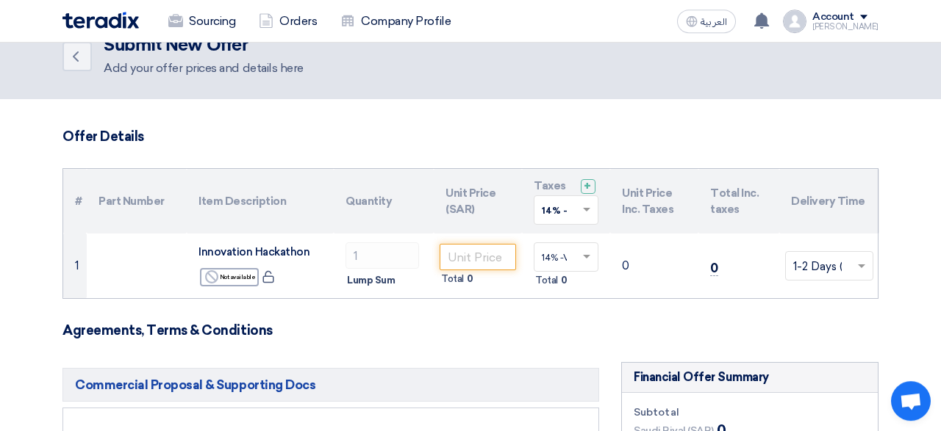
scroll to position [0, 0]
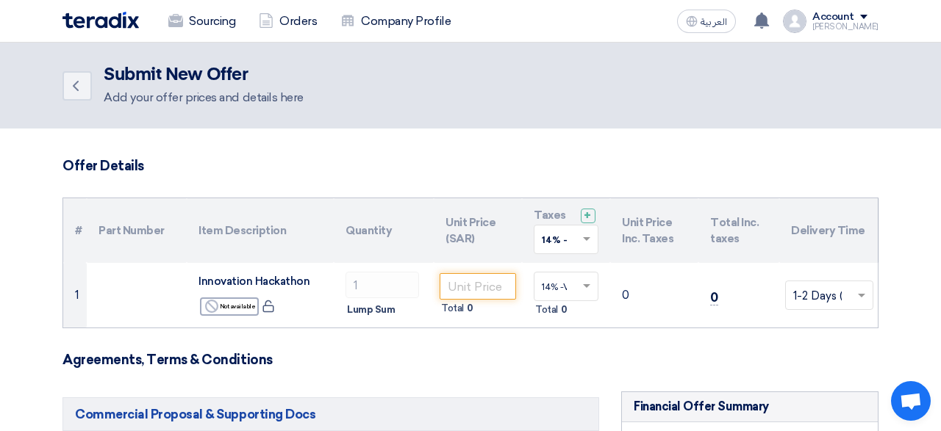
click at [234, 105] on div "Add your offer prices and details here" at bounding box center [204, 98] width 200 height 18
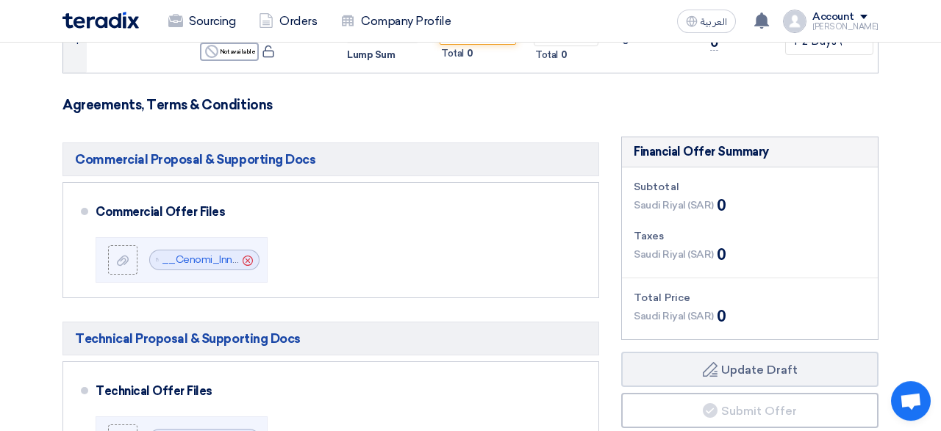
scroll to position [276, 0]
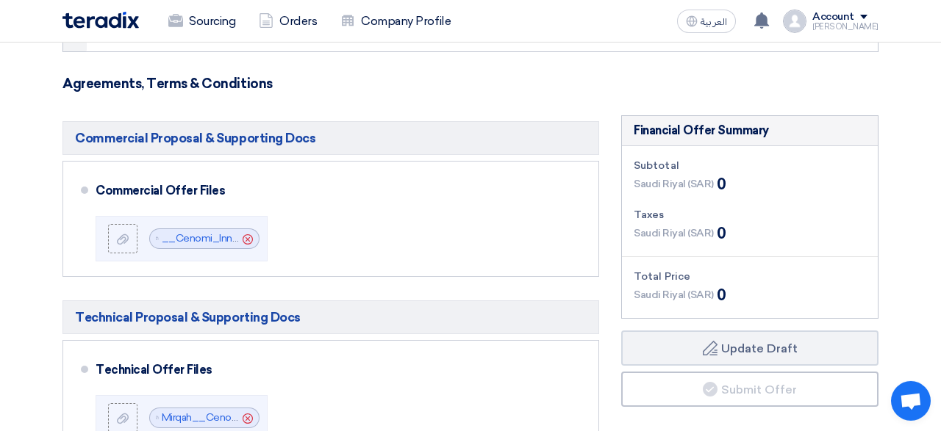
click at [684, 183] on span "Saudi Riyal (SAR)" at bounding box center [674, 183] width 80 height 15
drag, startPoint x: 719, startPoint y: 183, endPoint x: 643, endPoint y: 187, distance: 76.6
click at [643, 187] on div "Saudi Riyal (SAR) 0" at bounding box center [680, 184] width 92 height 22
click at [658, 198] on div "Subtotal Saudi Riyal (SAR) 0 Taxes Saudi Riyal (SAR) 0 Total Price Saudi Riyal …" at bounding box center [750, 232] width 256 height 172
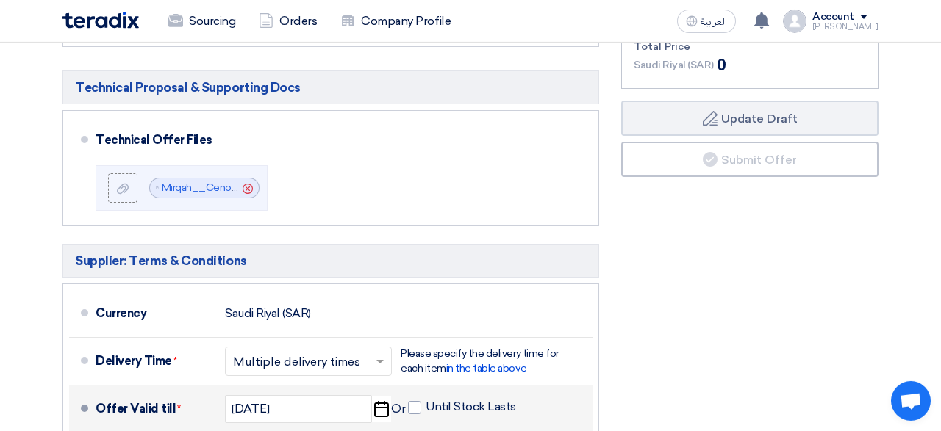
scroll to position [483, 0]
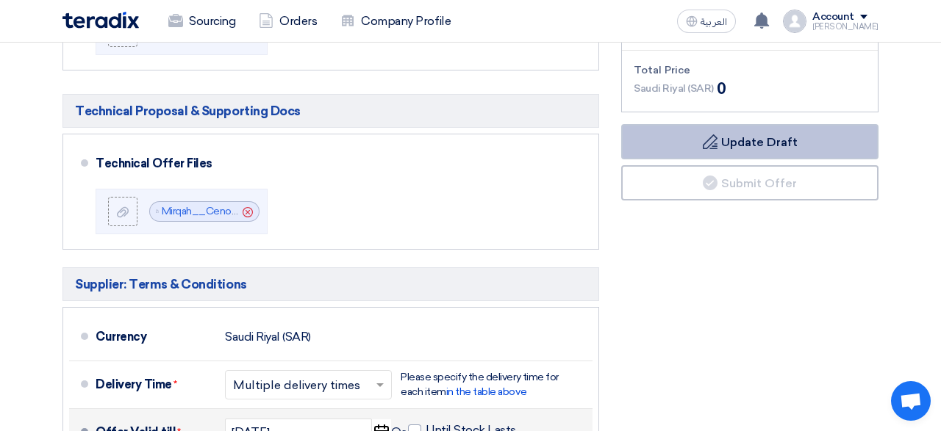
click at [733, 141] on button "Draft Update Draft" at bounding box center [749, 141] width 257 height 35
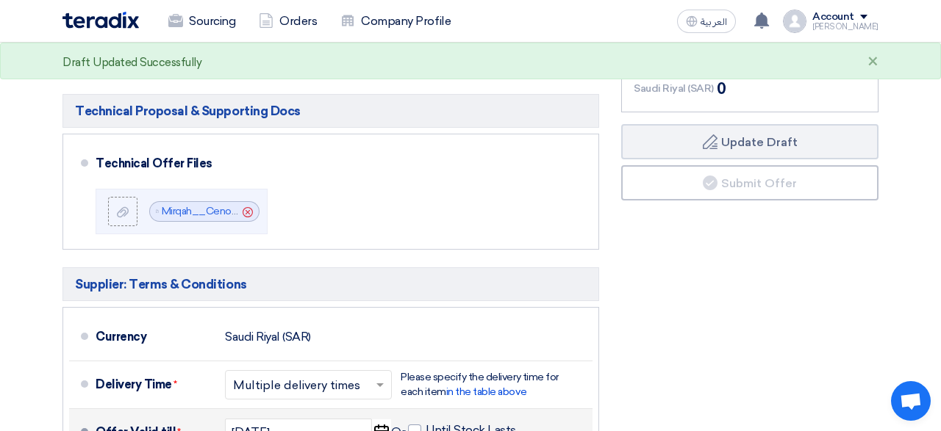
click at [780, 294] on div "Financial Offer Summary Subtotal Saudi Riyal (SAR) 0 Taxes Saudi Riyal (SAR)" at bounding box center [749, 289] width 279 height 760
click at [761, 268] on div "Financial Offer Summary Subtotal Saudi Riyal (SAR) 0 Taxes Saudi Riyal (SAR)" at bounding box center [749, 289] width 279 height 760
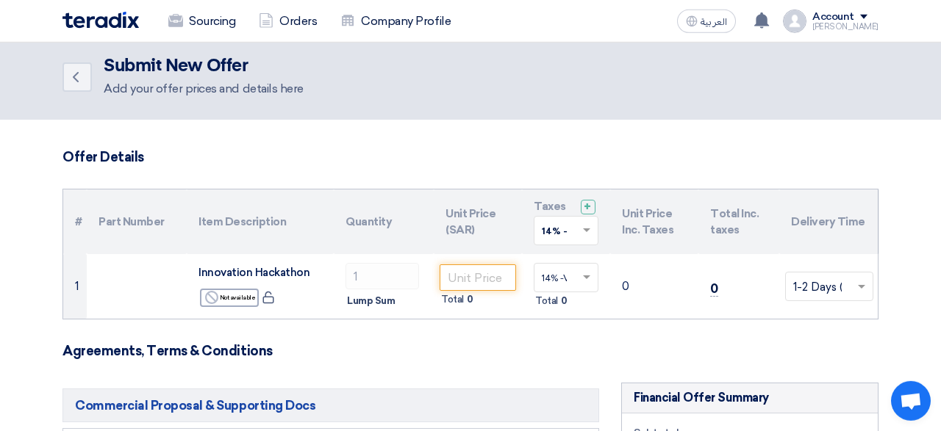
scroll to position [0, 0]
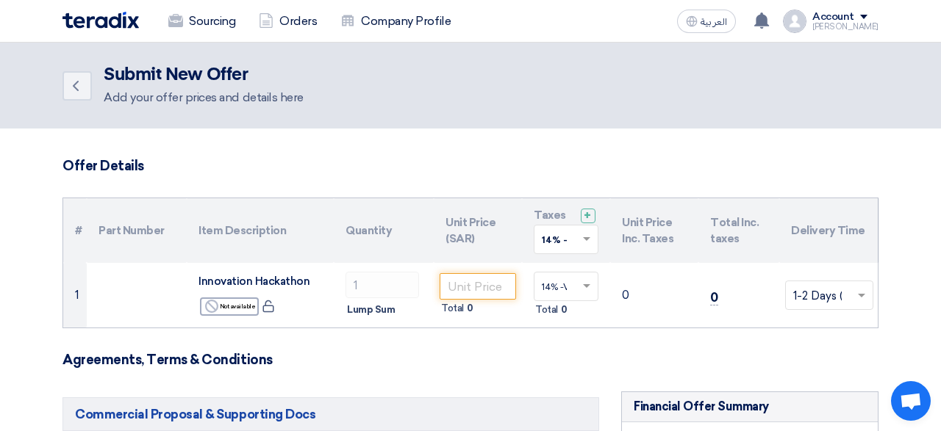
click at [465, 361] on h3 "Agreements, Terms & Conditions" at bounding box center [470, 360] width 816 height 16
click at [492, 356] on h3 "Agreements, Terms & Conditions" at bounding box center [470, 360] width 816 height 16
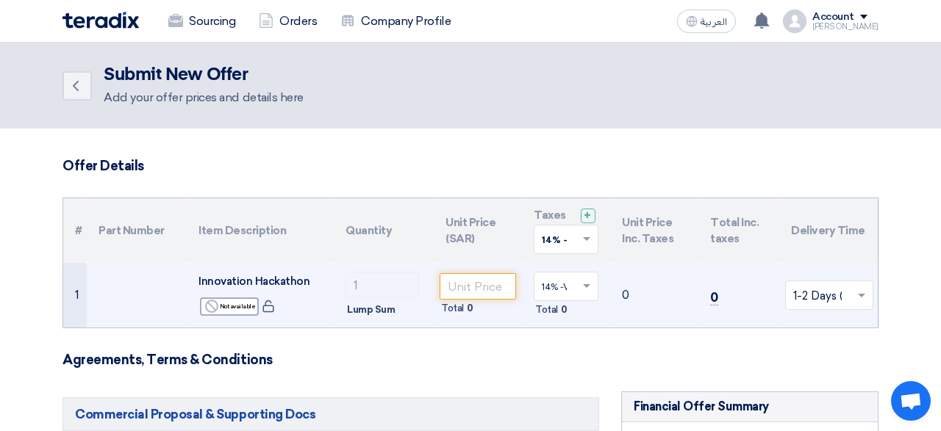
click at [373, 305] on span "Lump Sum" at bounding box center [371, 310] width 48 height 15
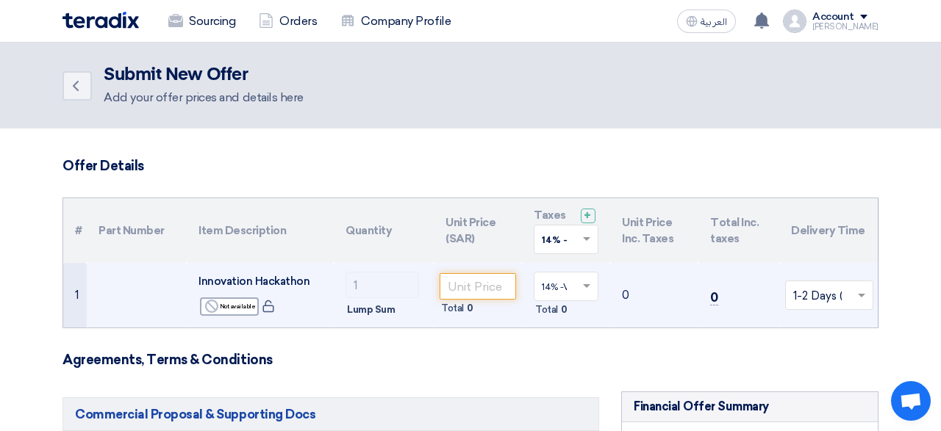
click at [634, 293] on td "0" at bounding box center [654, 295] width 88 height 65
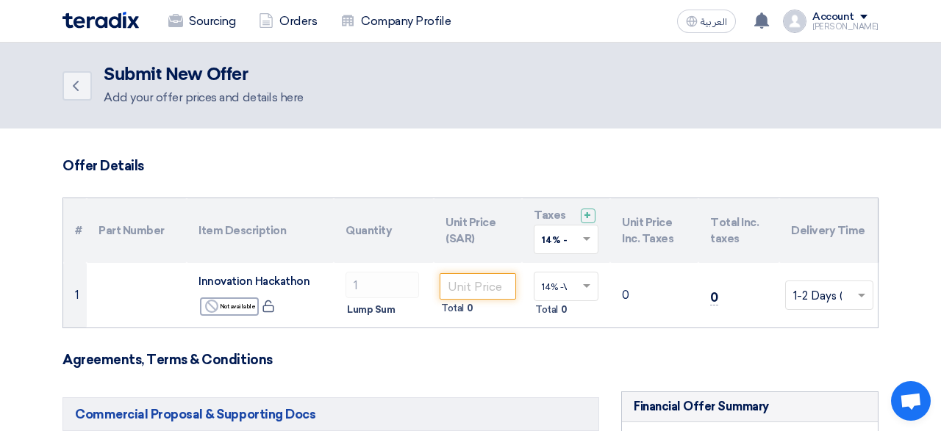
click at [620, 359] on h3 "Agreements, Terms & Conditions" at bounding box center [470, 360] width 816 height 16
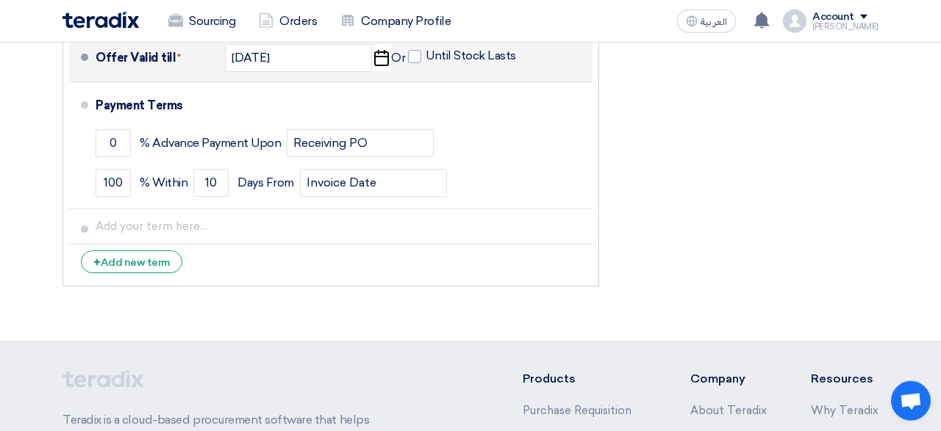
scroll to position [861, 0]
